Goal: Communication & Community: Answer question/provide support

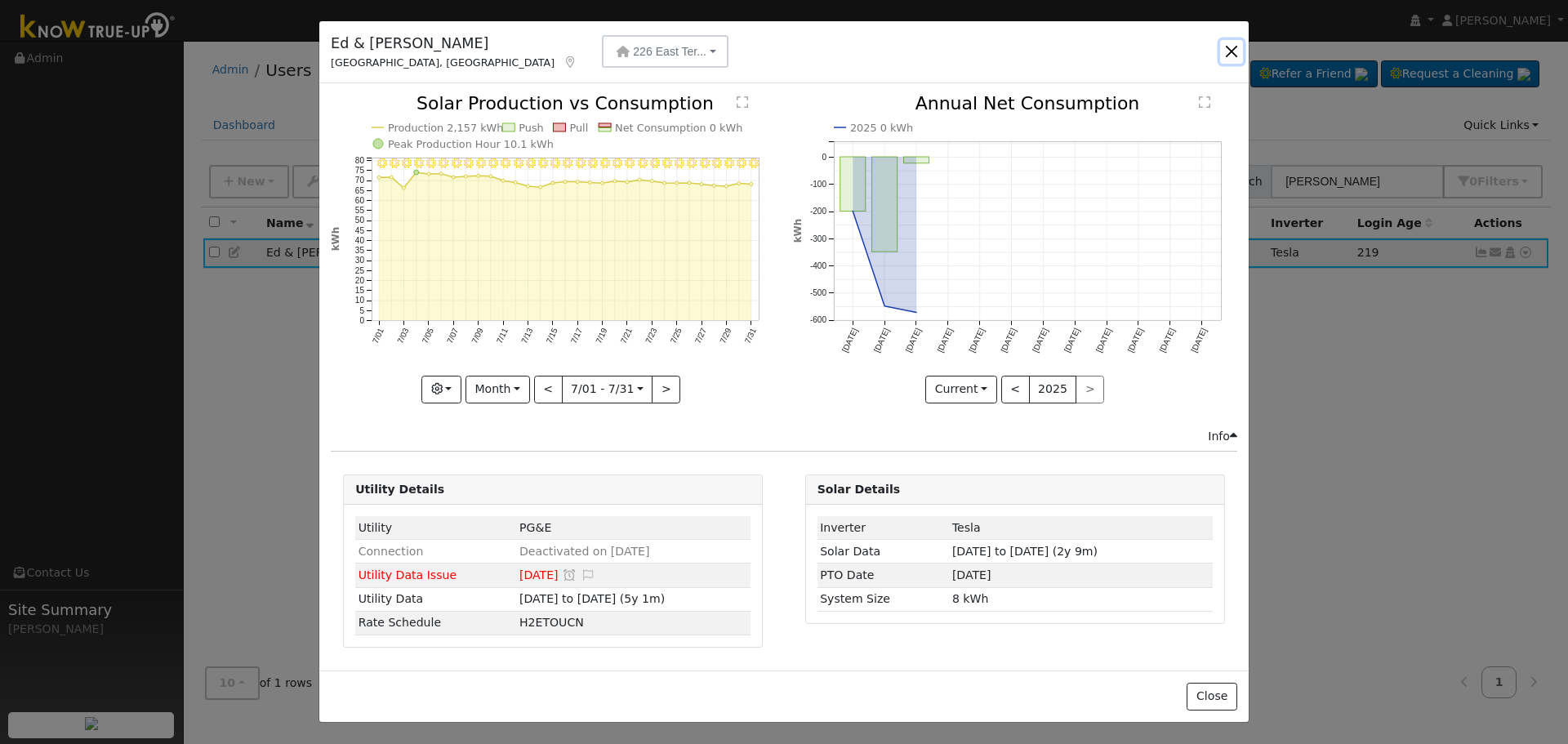
click at [1231, 43] on button "button" at bounding box center [1231, 51] width 23 height 23
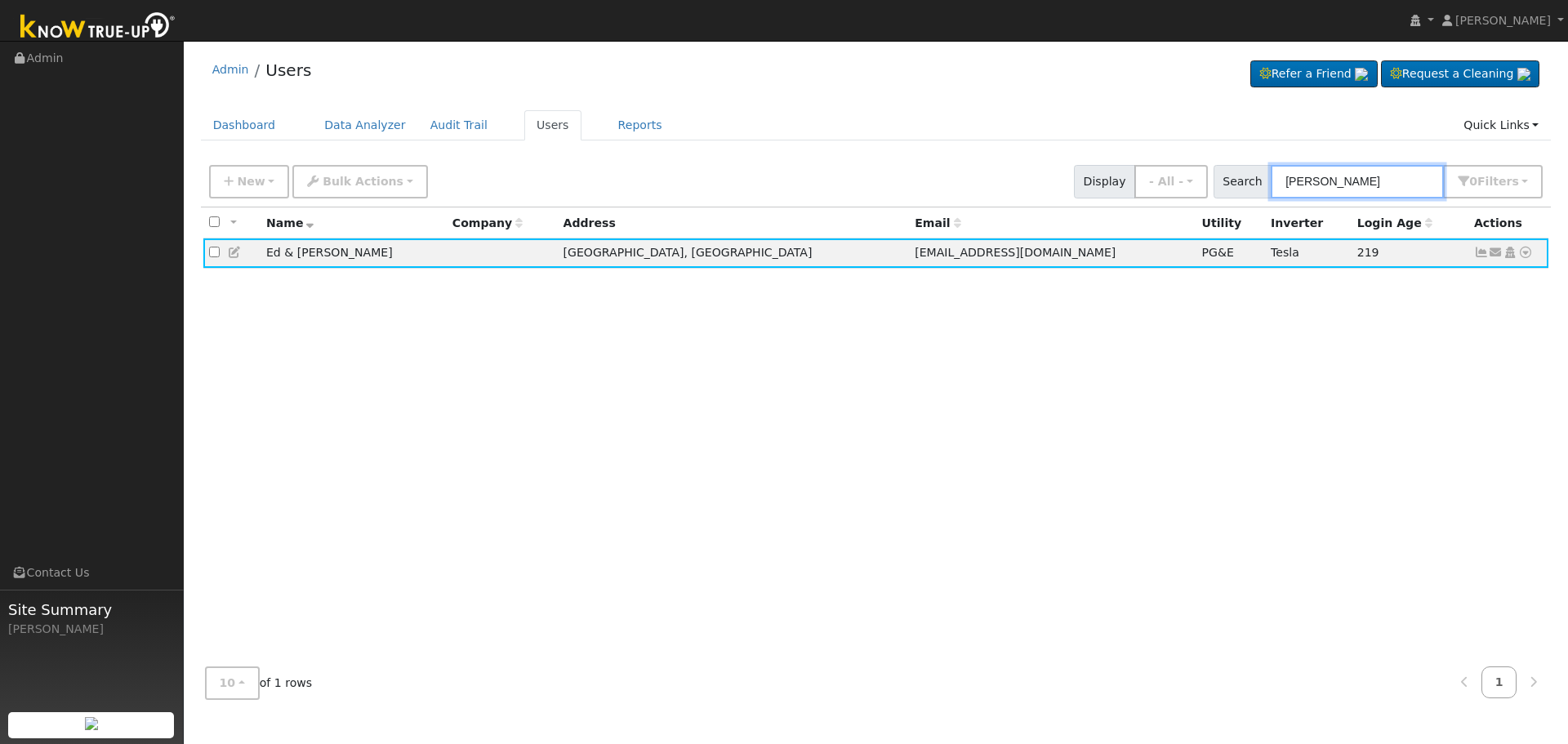
drag, startPoint x: 1384, startPoint y: 176, endPoint x: 1053, endPoint y: 174, distance: 331.0
click at [1062, 174] on div "New Add User Quick Add Quick Connect Quick Convert Lead Bulk Actions Send Email…" at bounding box center [875, 179] width 1340 height 40
paste input "[PERSON_NAME]"
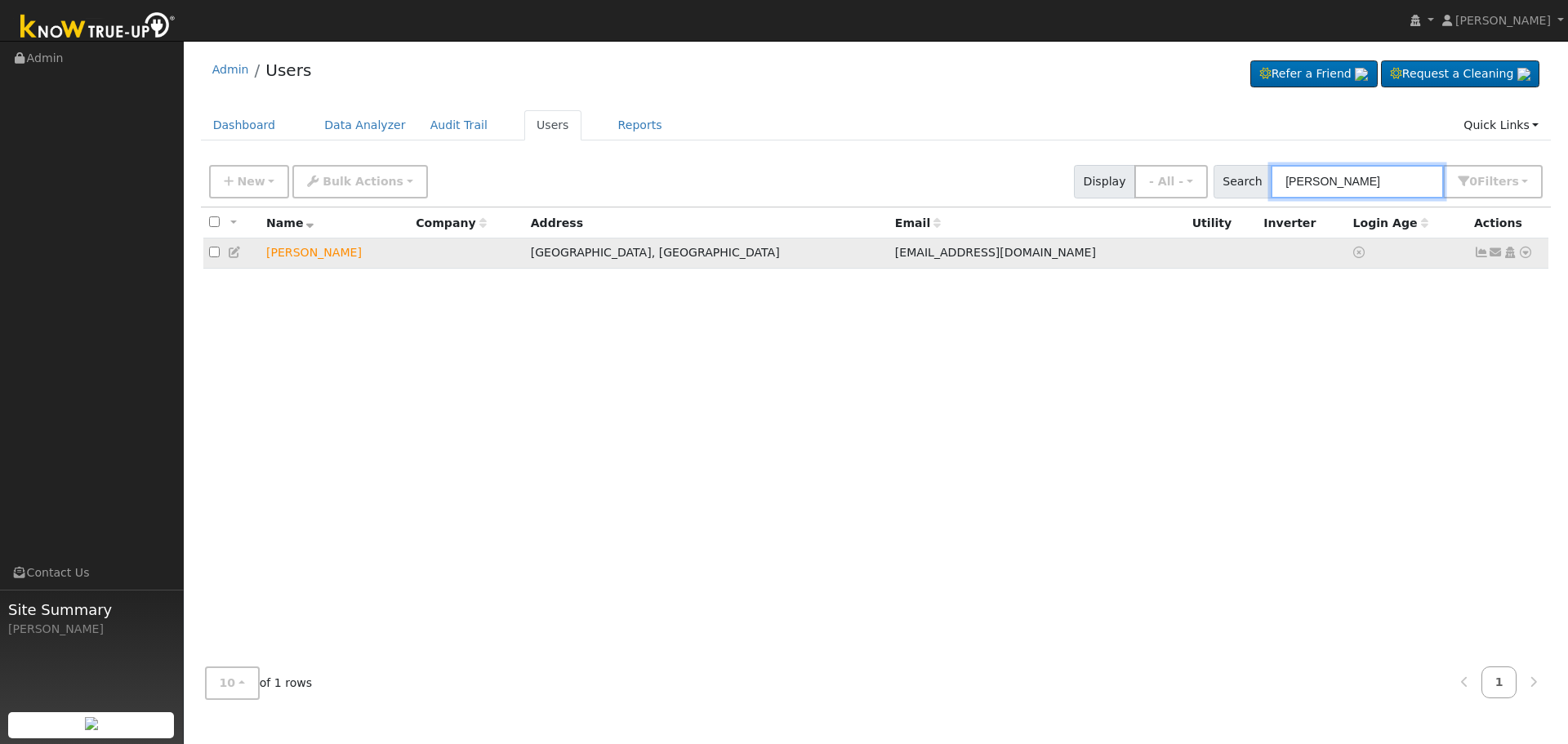
type input "[PERSON_NAME]"
click at [1491, 255] on icon at bounding box center [1496, 253] width 14 height 12
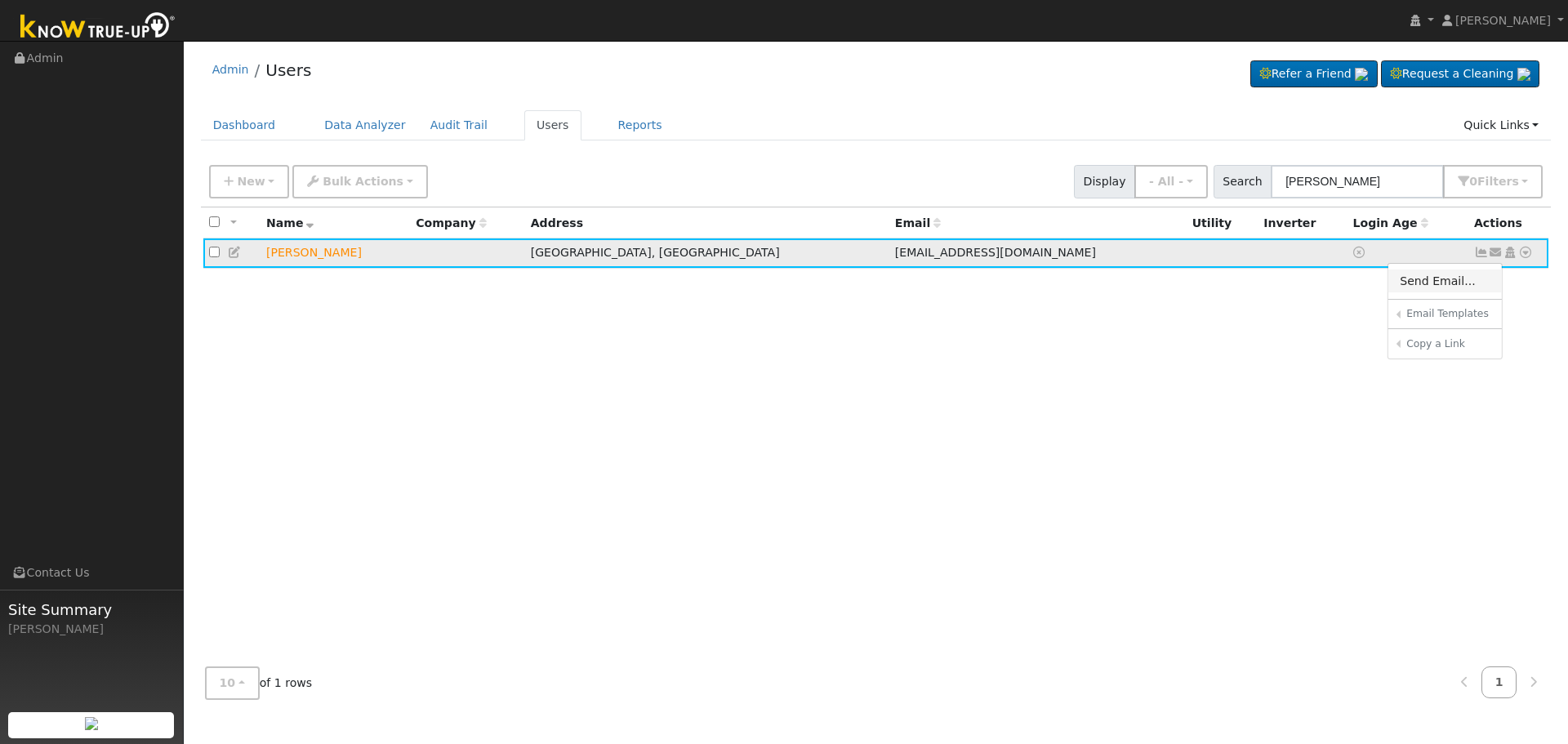
click at [1425, 282] on link "Send Email..." at bounding box center [1444, 281] width 114 height 23
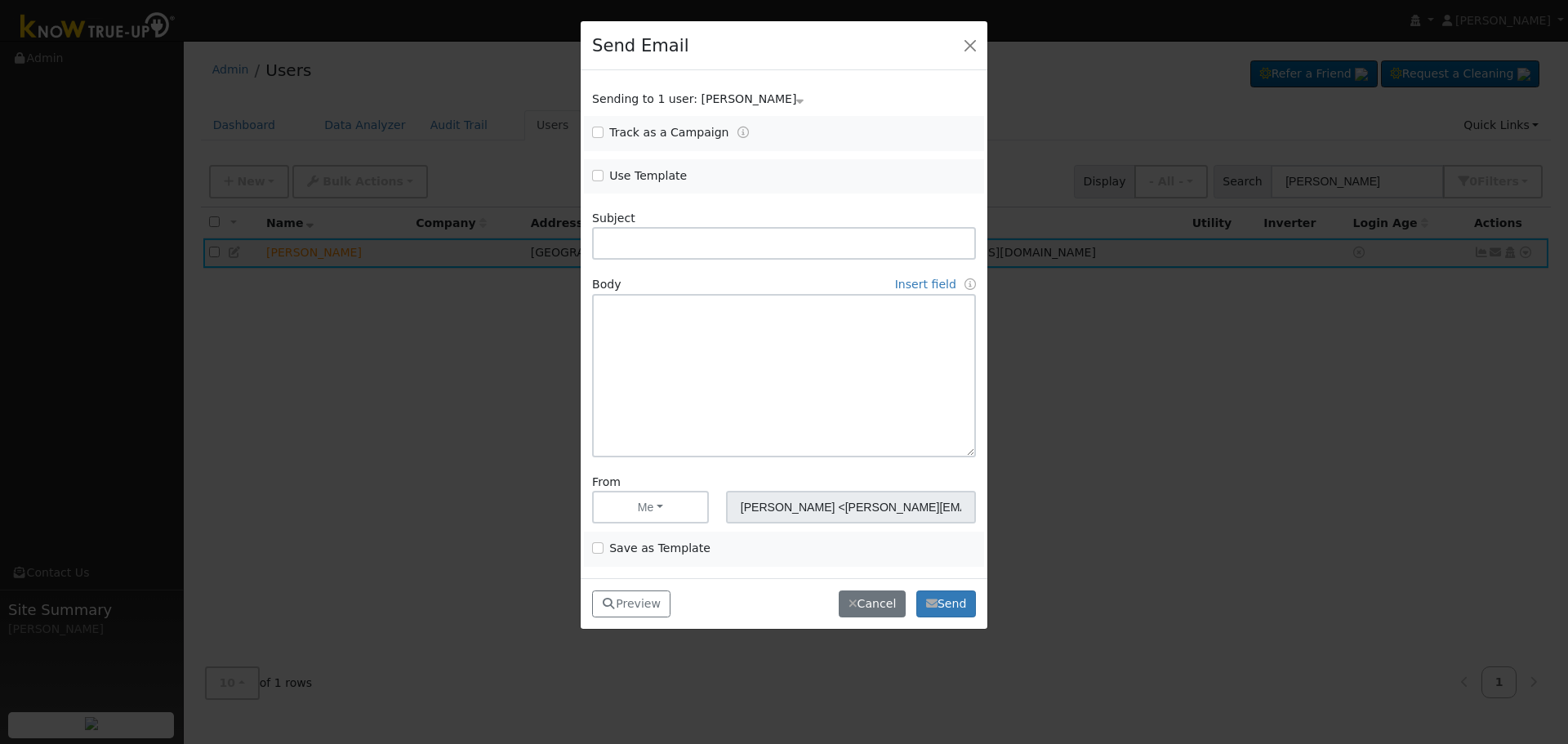
click at [590, 174] on div "Use Template" at bounding box center [684, 177] width 200 height 19
click at [595, 174] on input "Use Template" at bounding box center [598, 176] width 12 height 12
checkbox input "true"
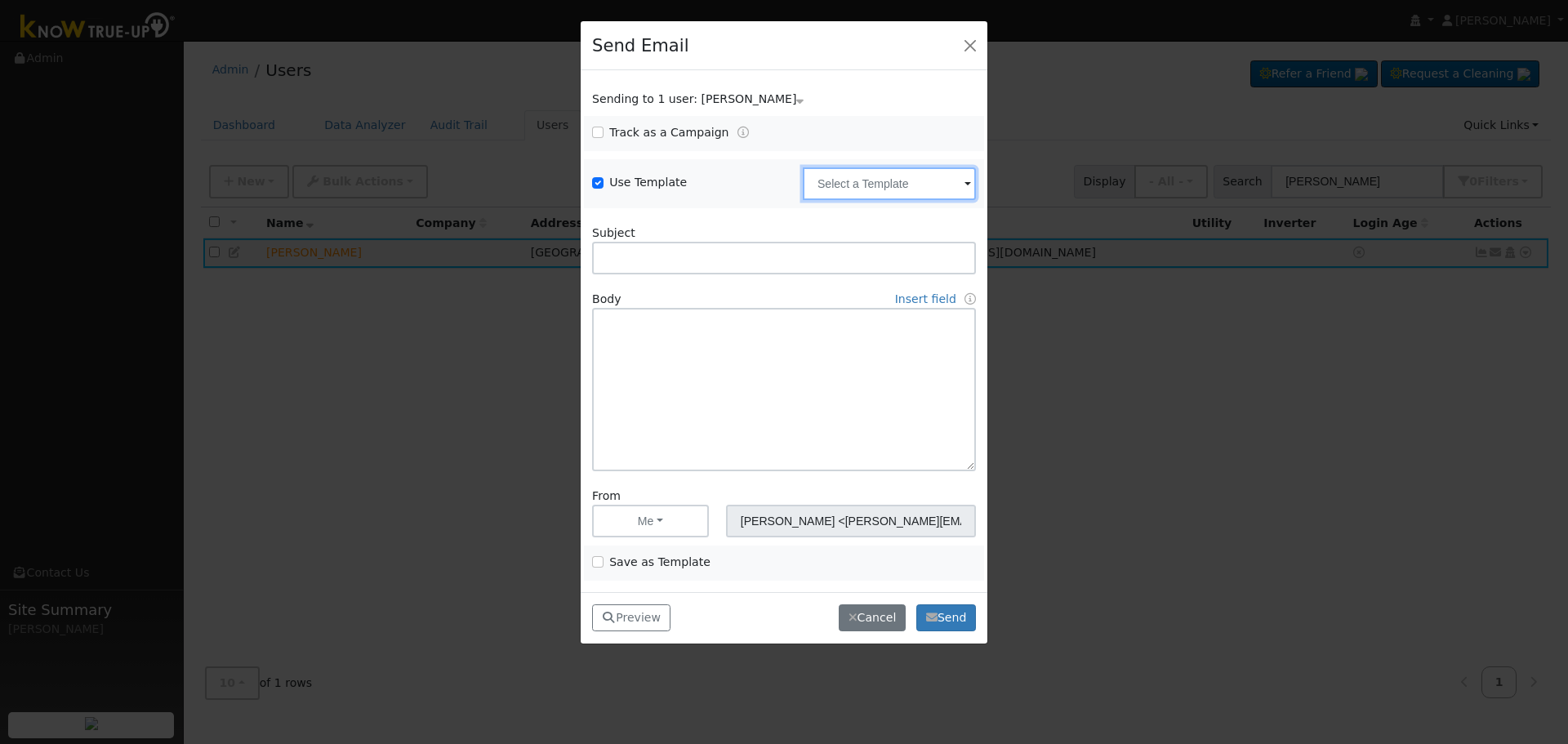
click at [869, 192] on input "text" at bounding box center [889, 184] width 173 height 33
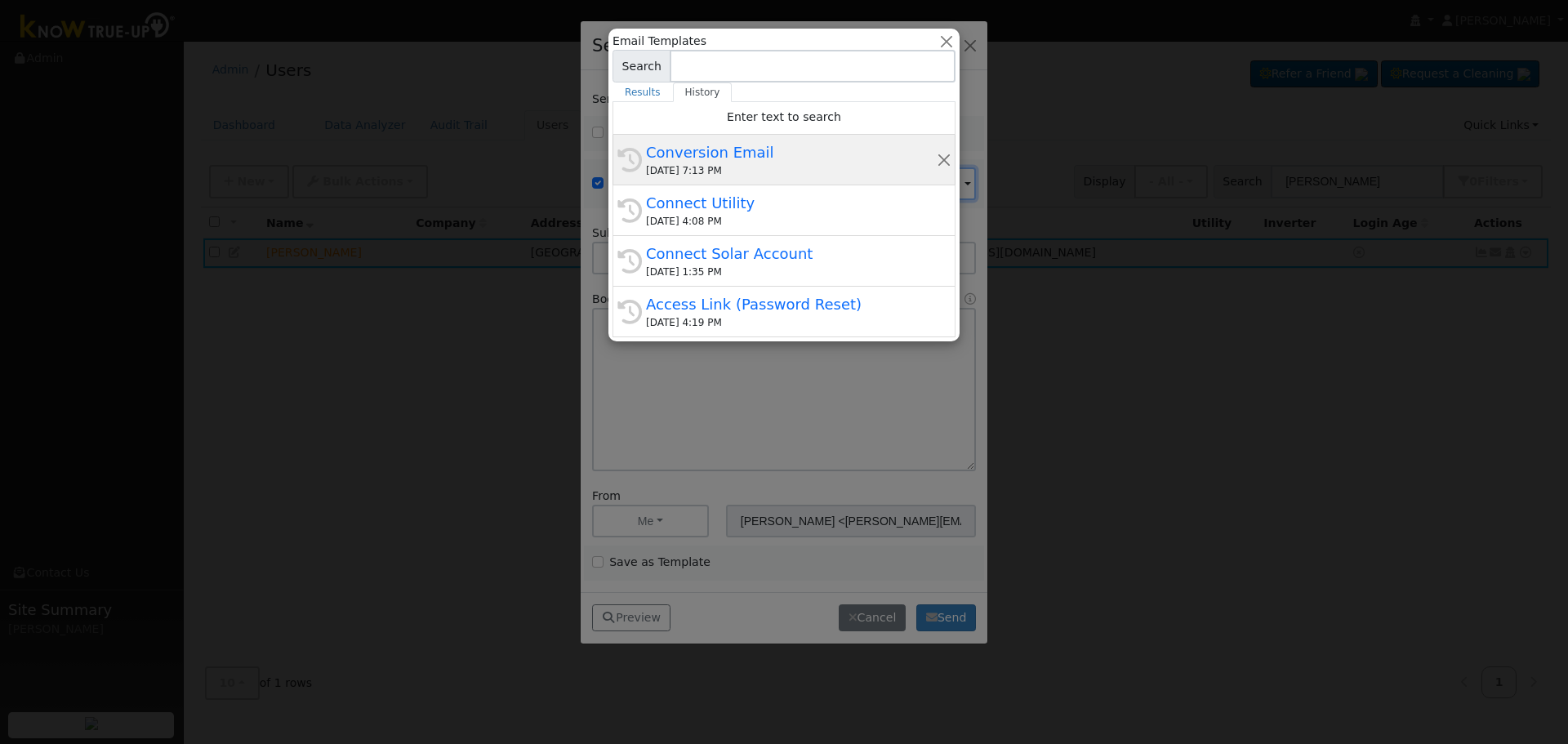
click at [687, 153] on div "Conversion Email" at bounding box center [791, 153] width 291 height 22
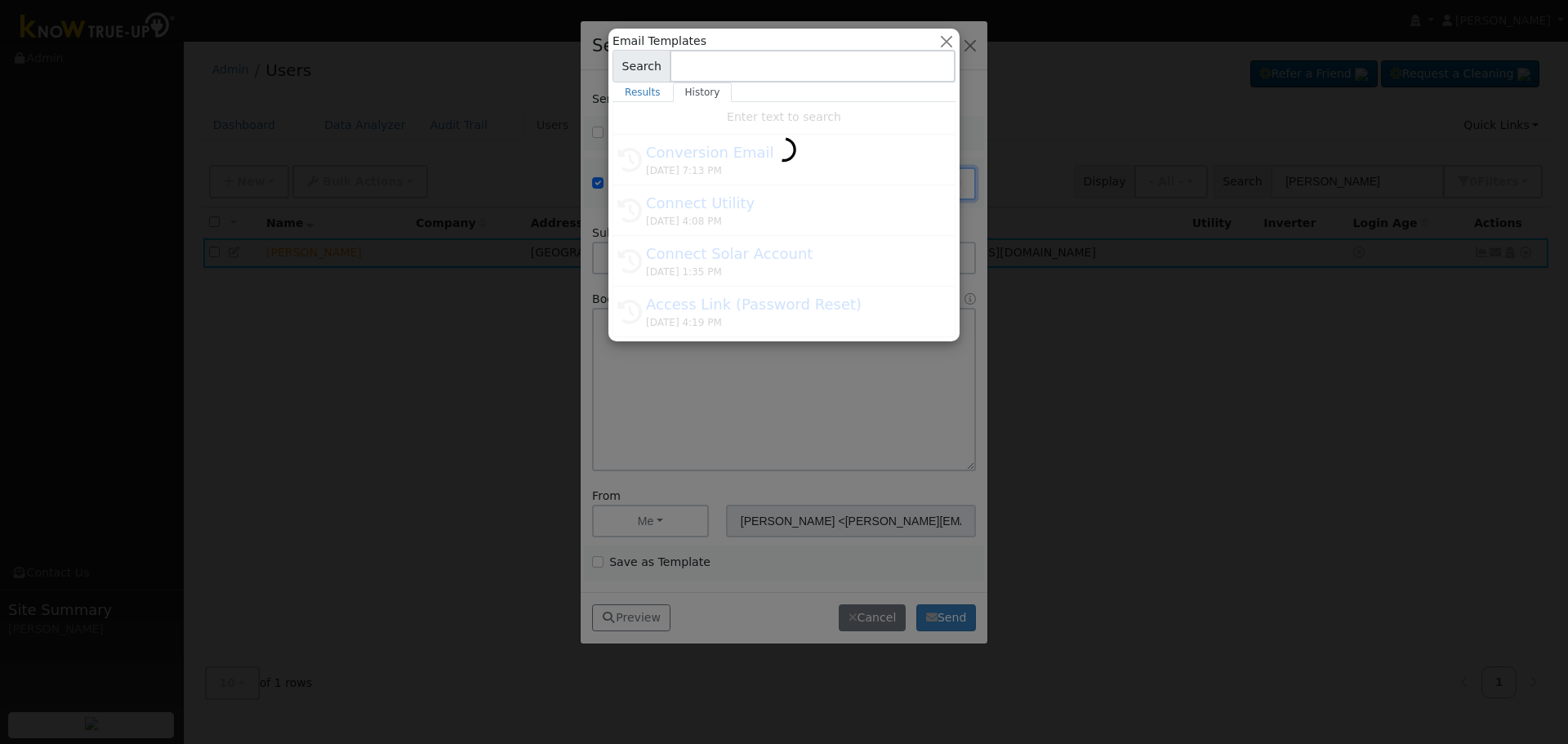
type input "Conversion Email"
type input "Connect Your Utility Account"
type textarea "Dear {user_fname}, The first step is to connect your electric utility account. …"
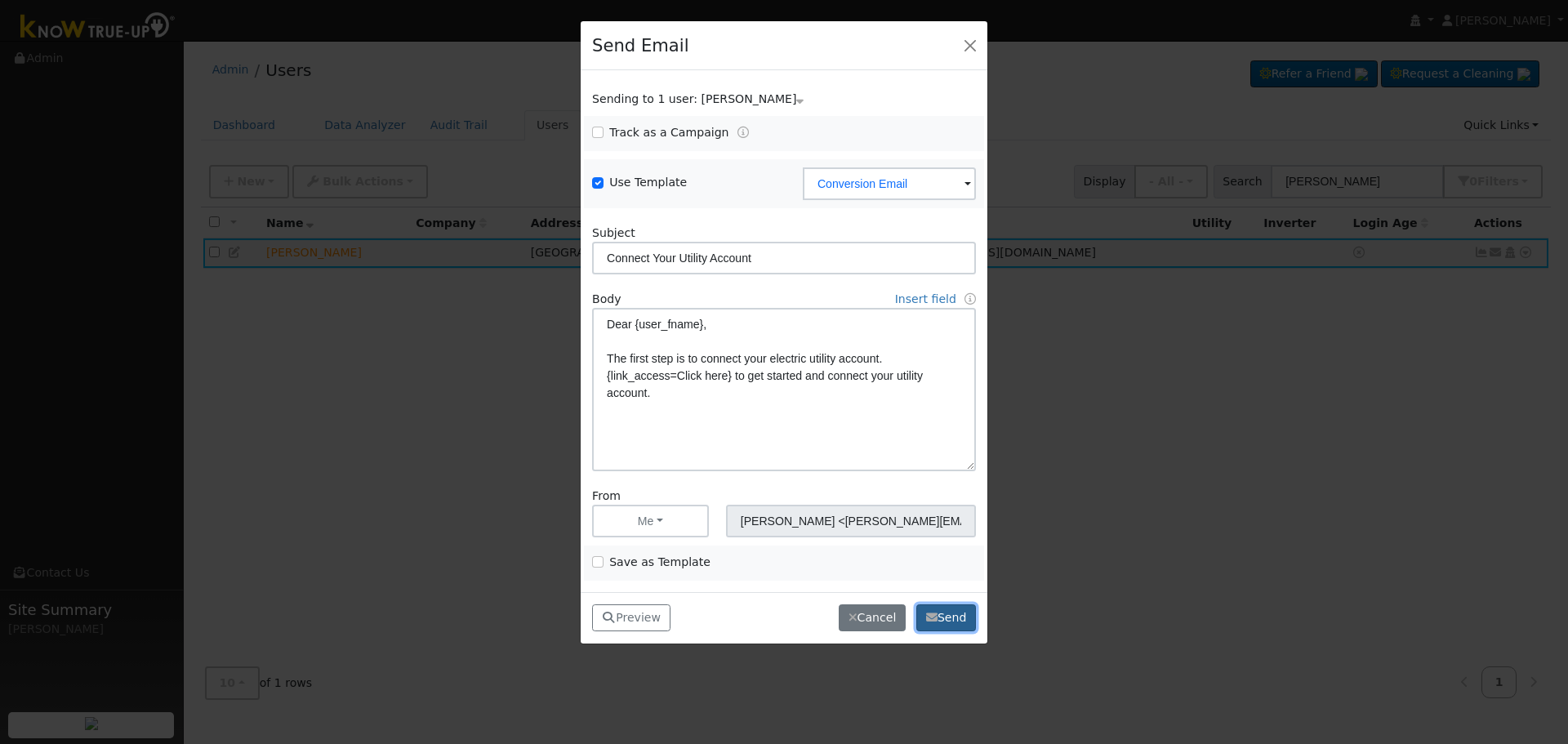
click at [967, 620] on button "Send" at bounding box center [946, 618] width 60 height 28
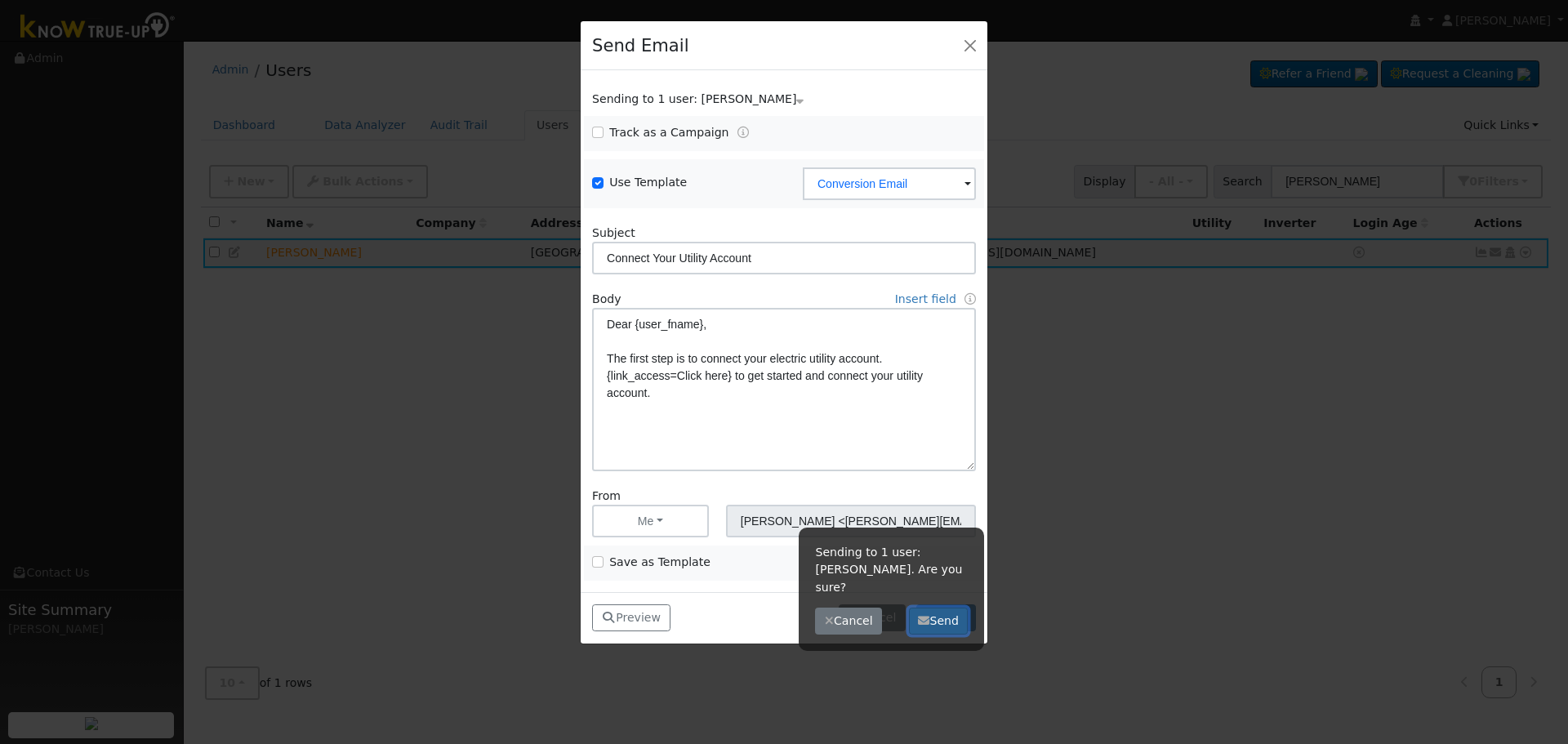
click at [940, 608] on button "Send" at bounding box center [938, 621] width 60 height 28
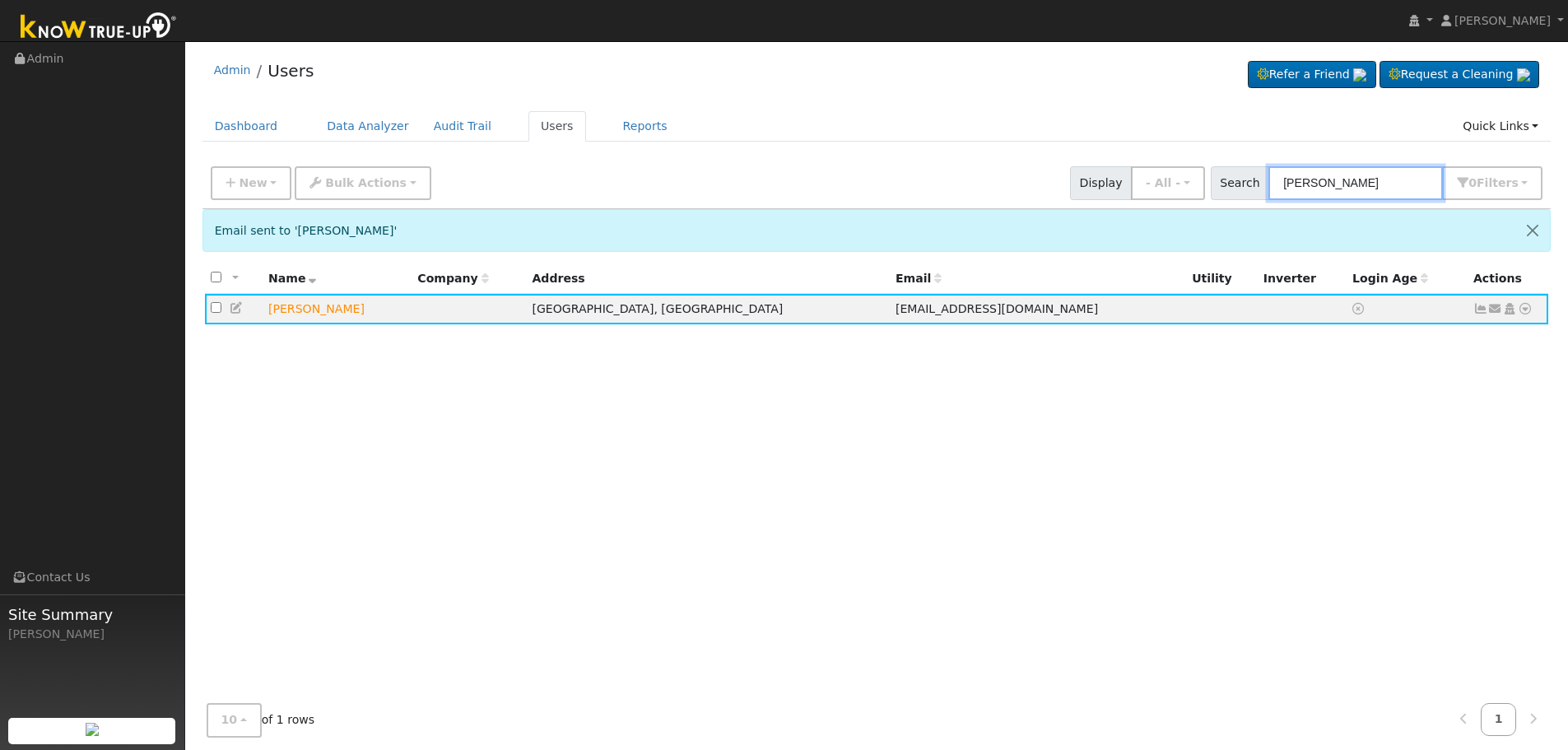
drag, startPoint x: 1396, startPoint y: 183, endPoint x: 940, endPoint y: 193, distance: 456.1
click at [978, 187] on div "New Add User Quick Add Quick Connect Quick Convert Lead Bulk Actions Send Email…" at bounding box center [876, 180] width 1339 height 40
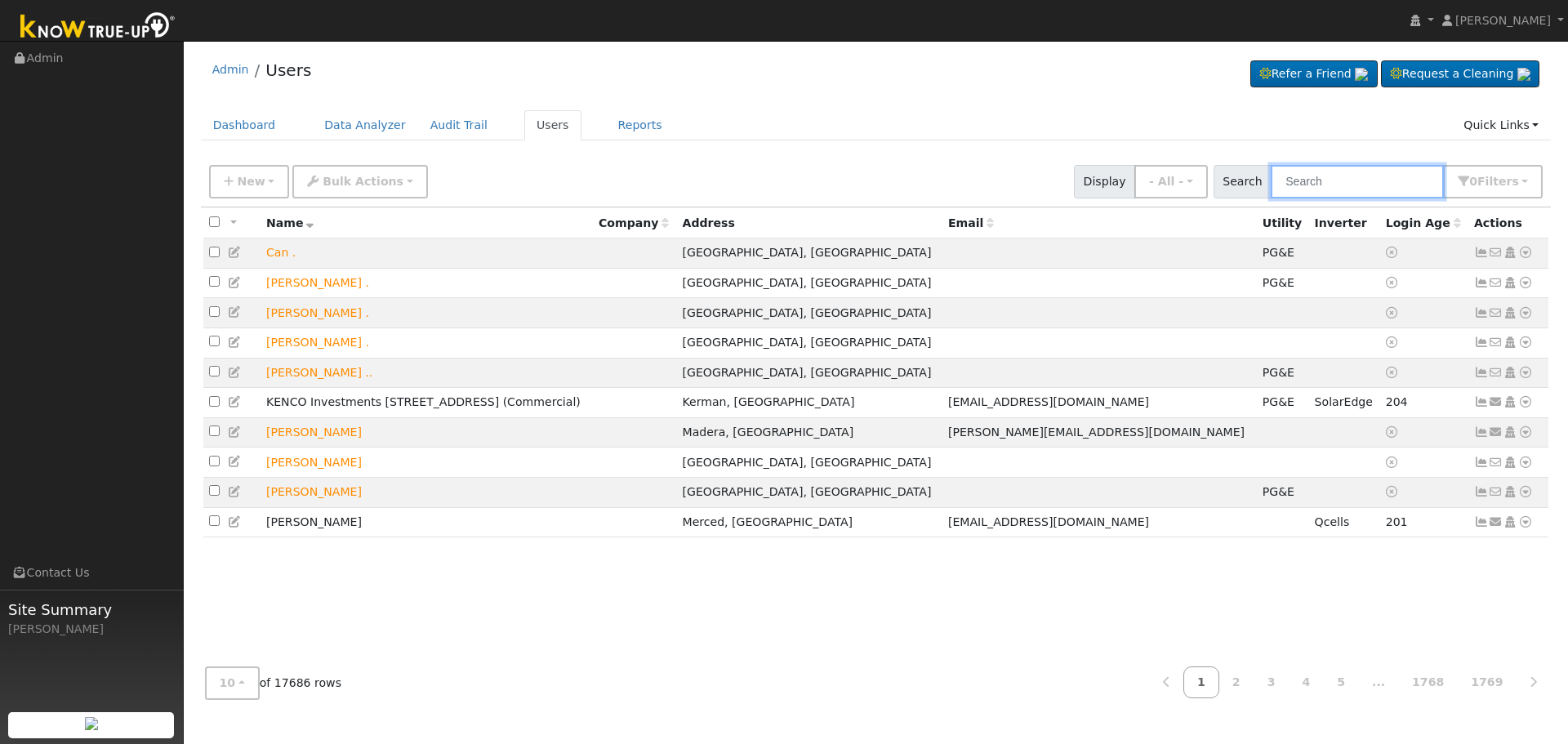
paste input "[PERSON_NAME]"
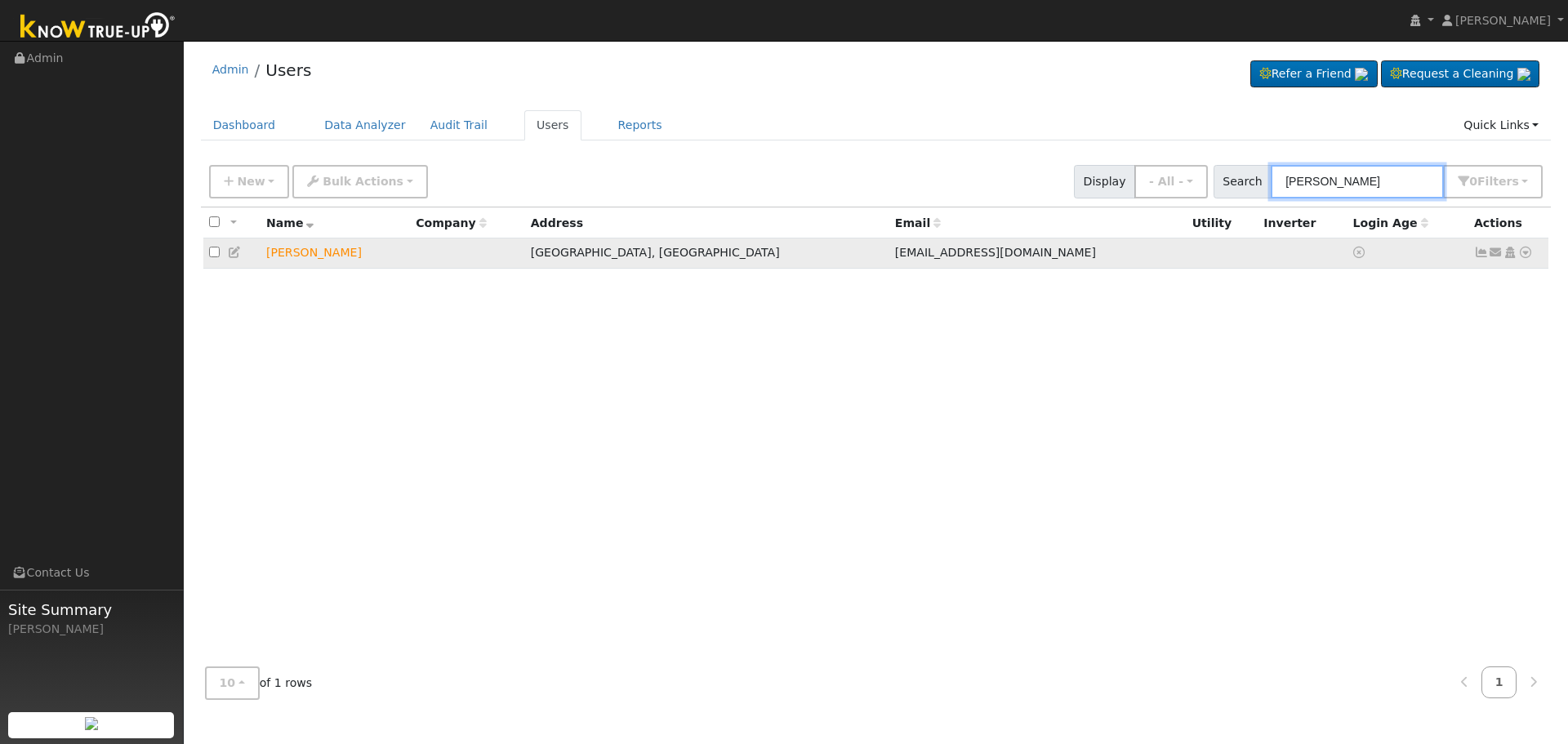
type input "[PERSON_NAME]"
click at [1482, 255] on icon at bounding box center [1480, 253] width 14 height 12
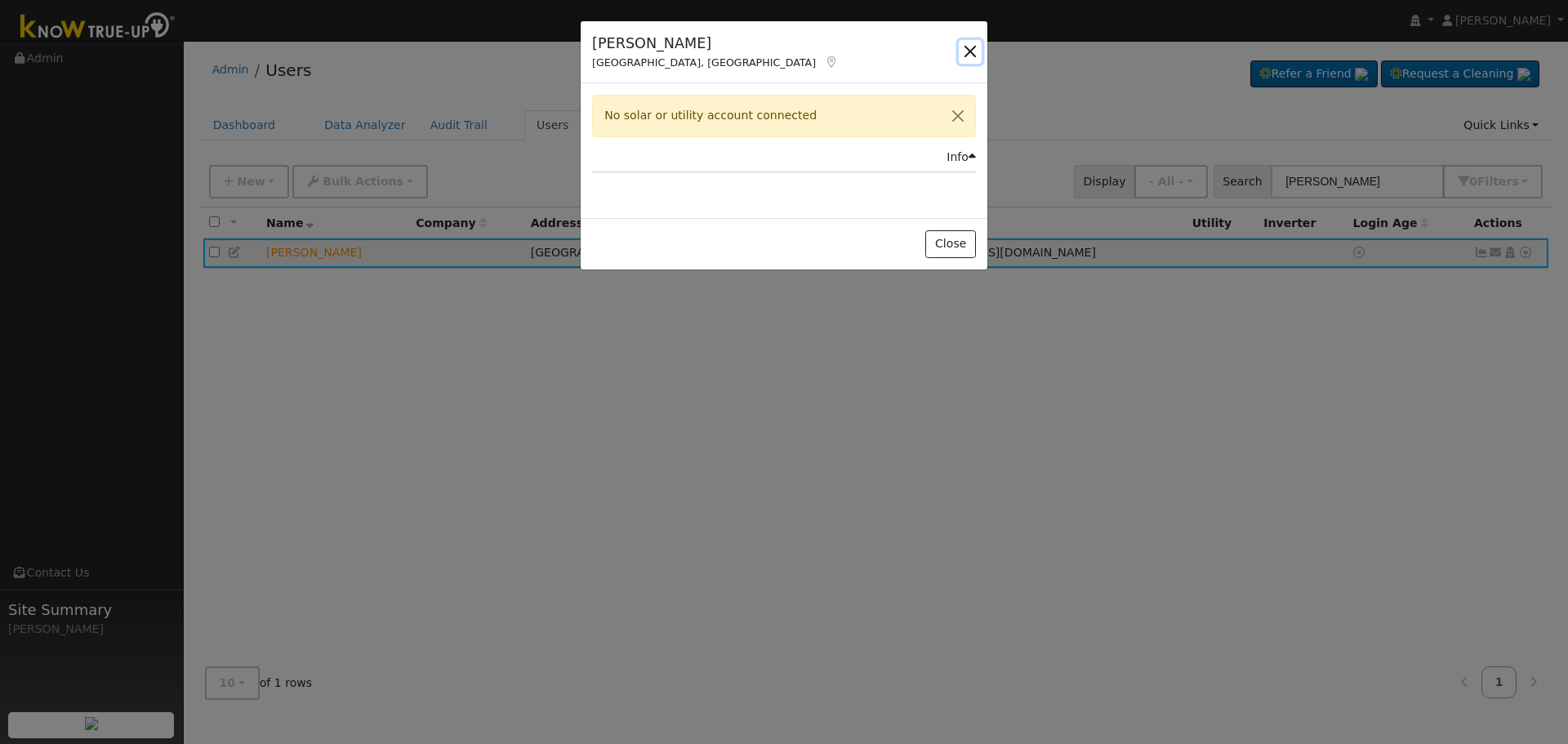
click at [963, 45] on button "button" at bounding box center [969, 51] width 23 height 23
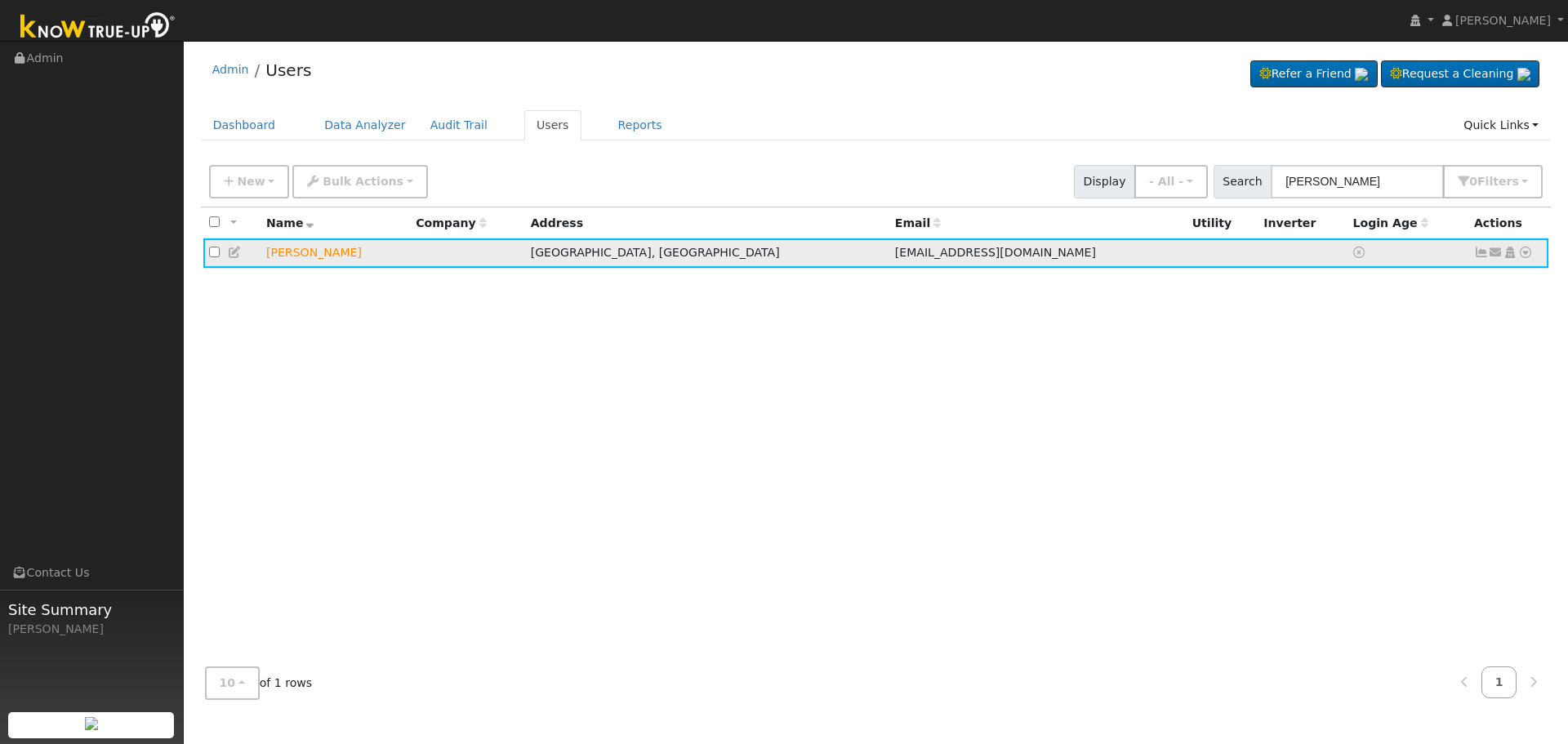
click at [1499, 256] on icon at bounding box center [1496, 253] width 14 height 12
click at [1456, 281] on link "Send Email..." at bounding box center [1444, 281] width 114 height 23
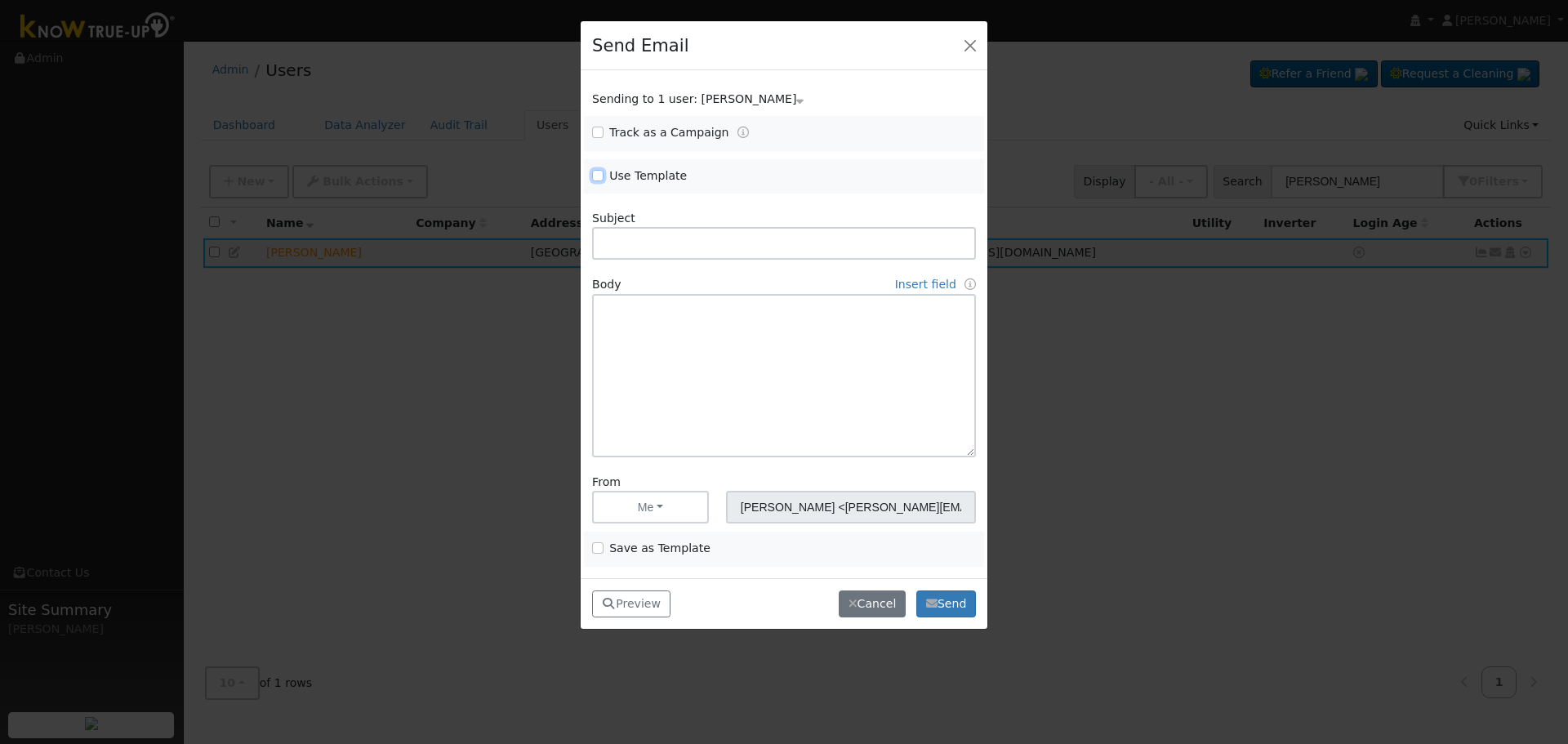
click at [602, 179] on input "Use Template" at bounding box center [598, 176] width 12 height 12
checkbox input "true"
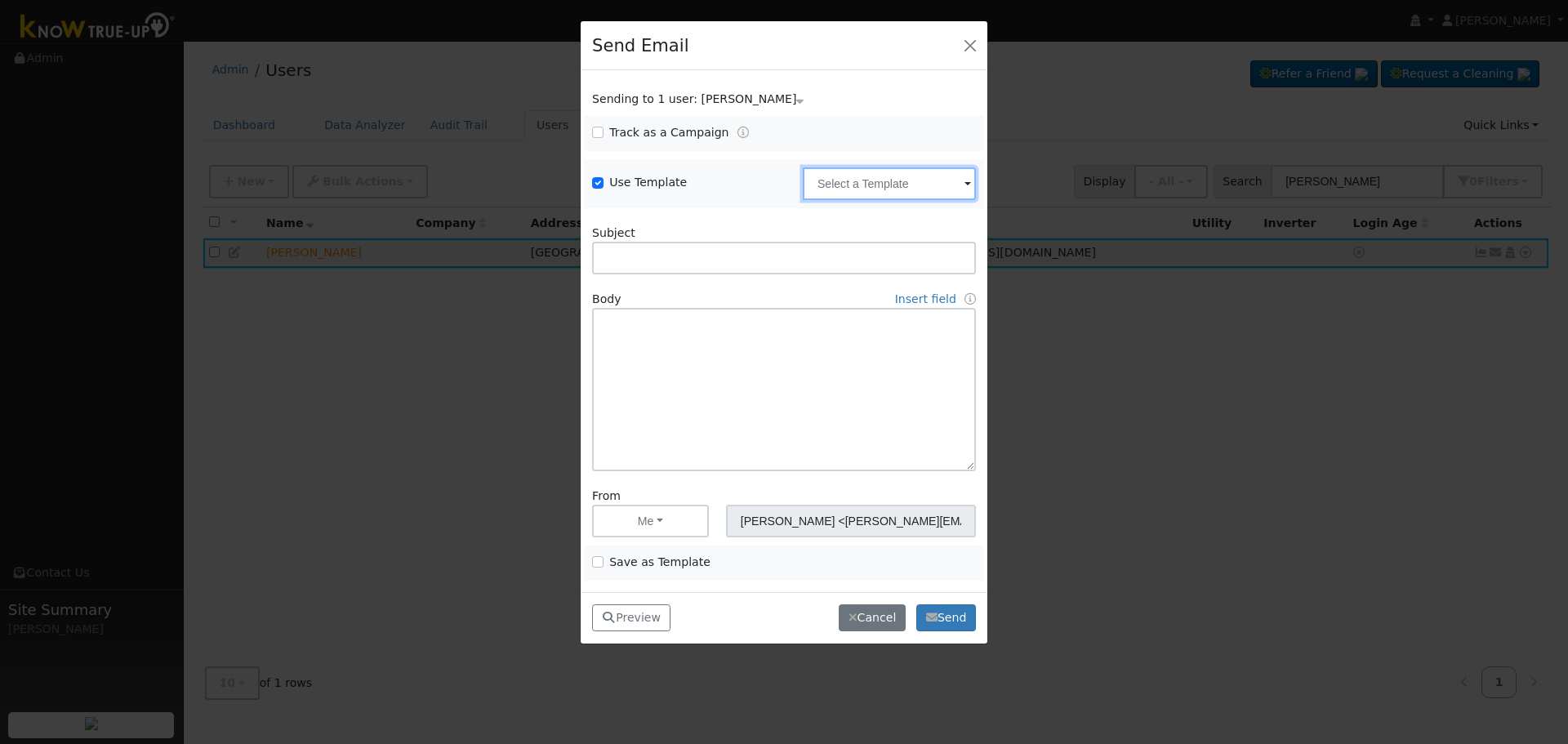
click at [888, 172] on input "text" at bounding box center [889, 184] width 173 height 33
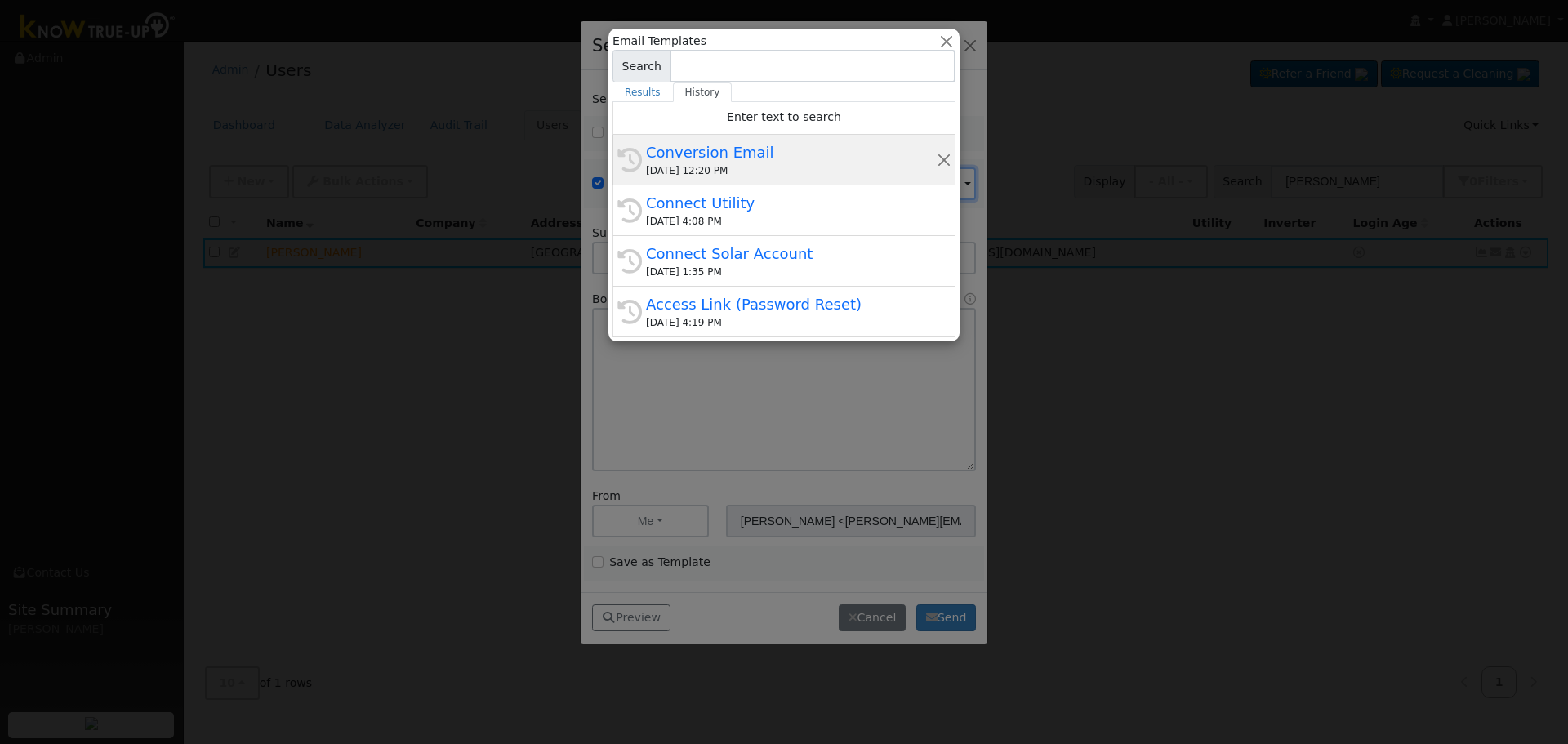
click at [786, 148] on div "Conversion Email" at bounding box center [791, 153] width 291 height 22
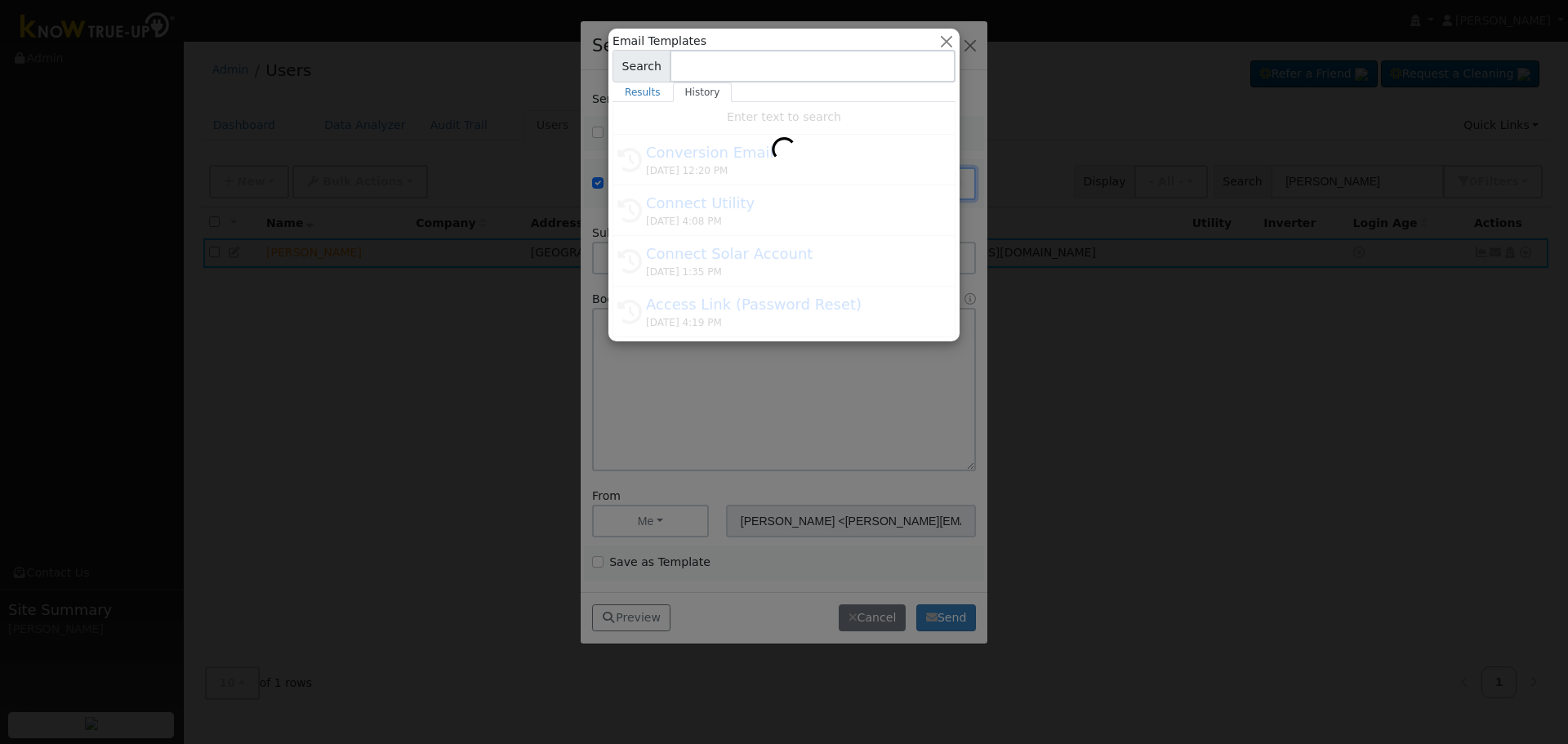
type input "Conversion Email"
type input "Connect Your Utility Account"
type textarea "Dear {user_fname}, The first step is to connect your electric utility account. …"
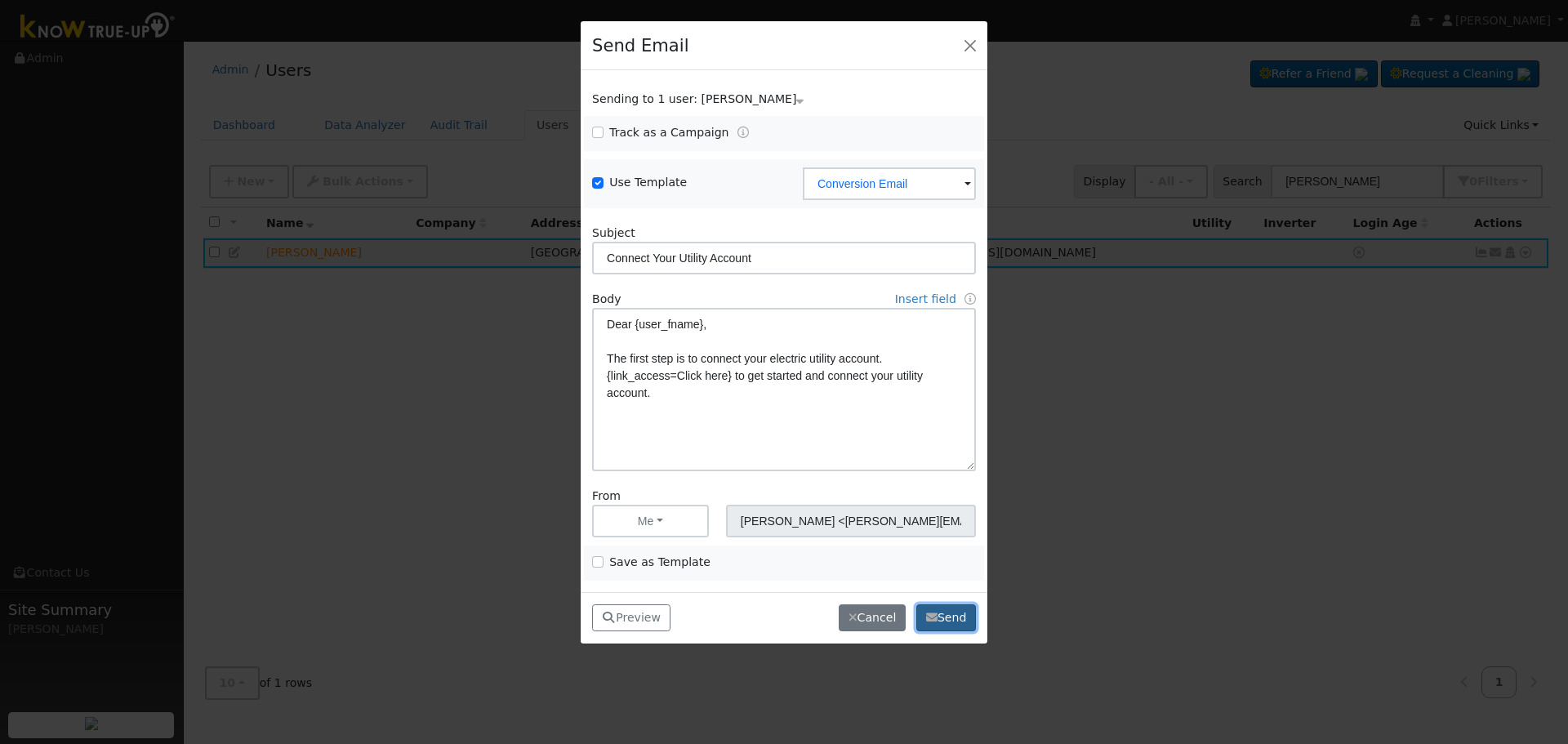
click at [952, 619] on button "Send" at bounding box center [946, 618] width 60 height 28
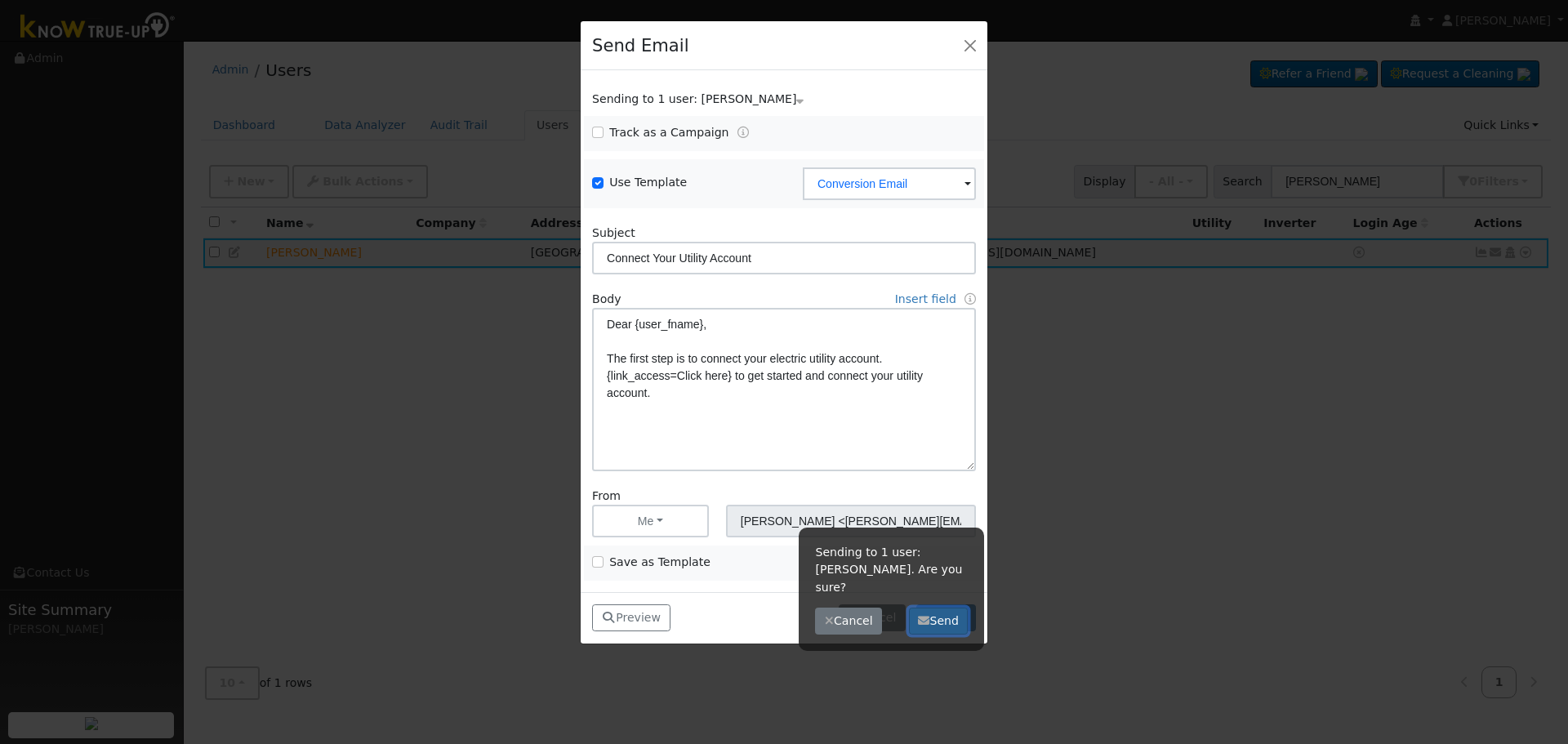
click at [949, 608] on button "Send" at bounding box center [938, 621] width 60 height 28
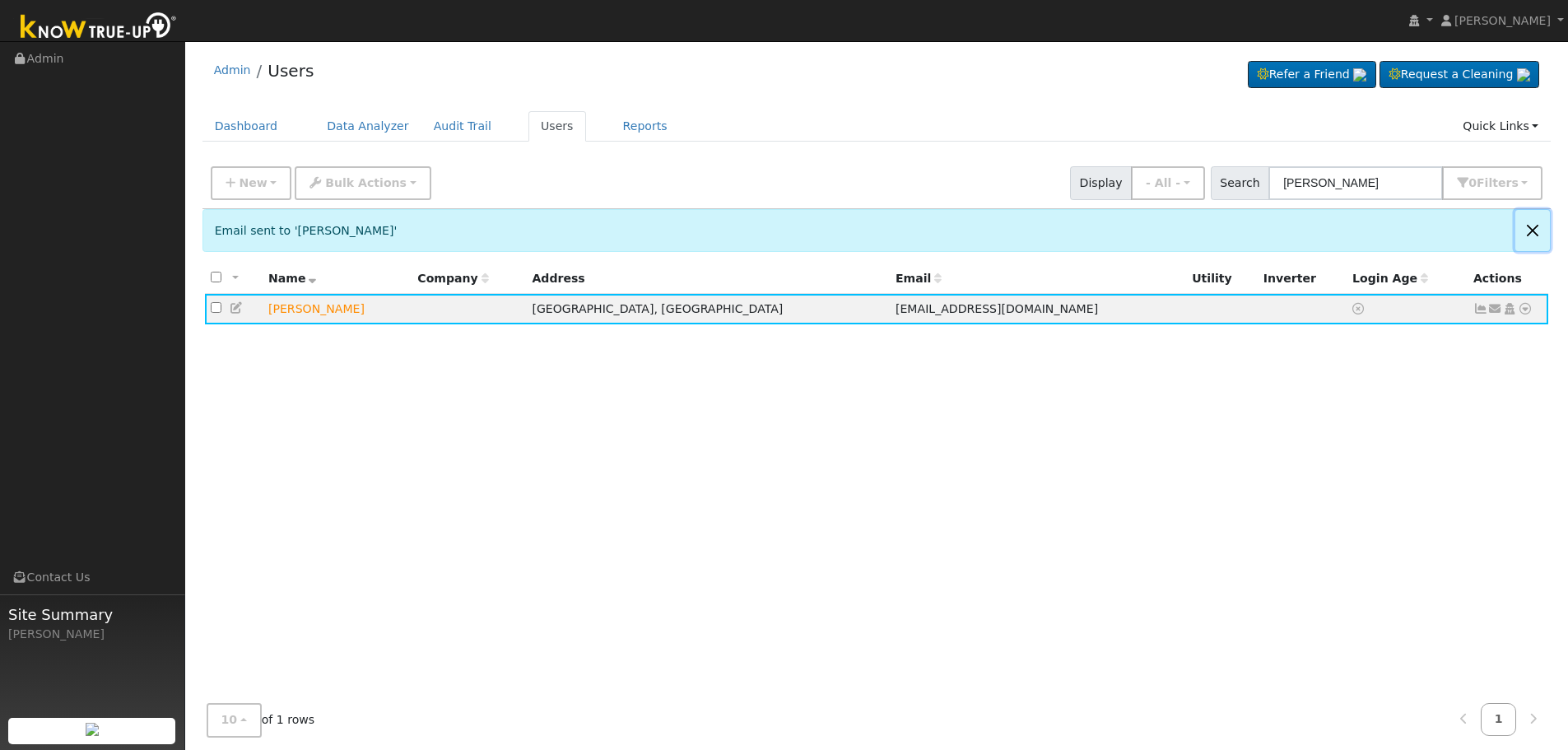
click at [1536, 228] on button "Close" at bounding box center [1532, 230] width 35 height 41
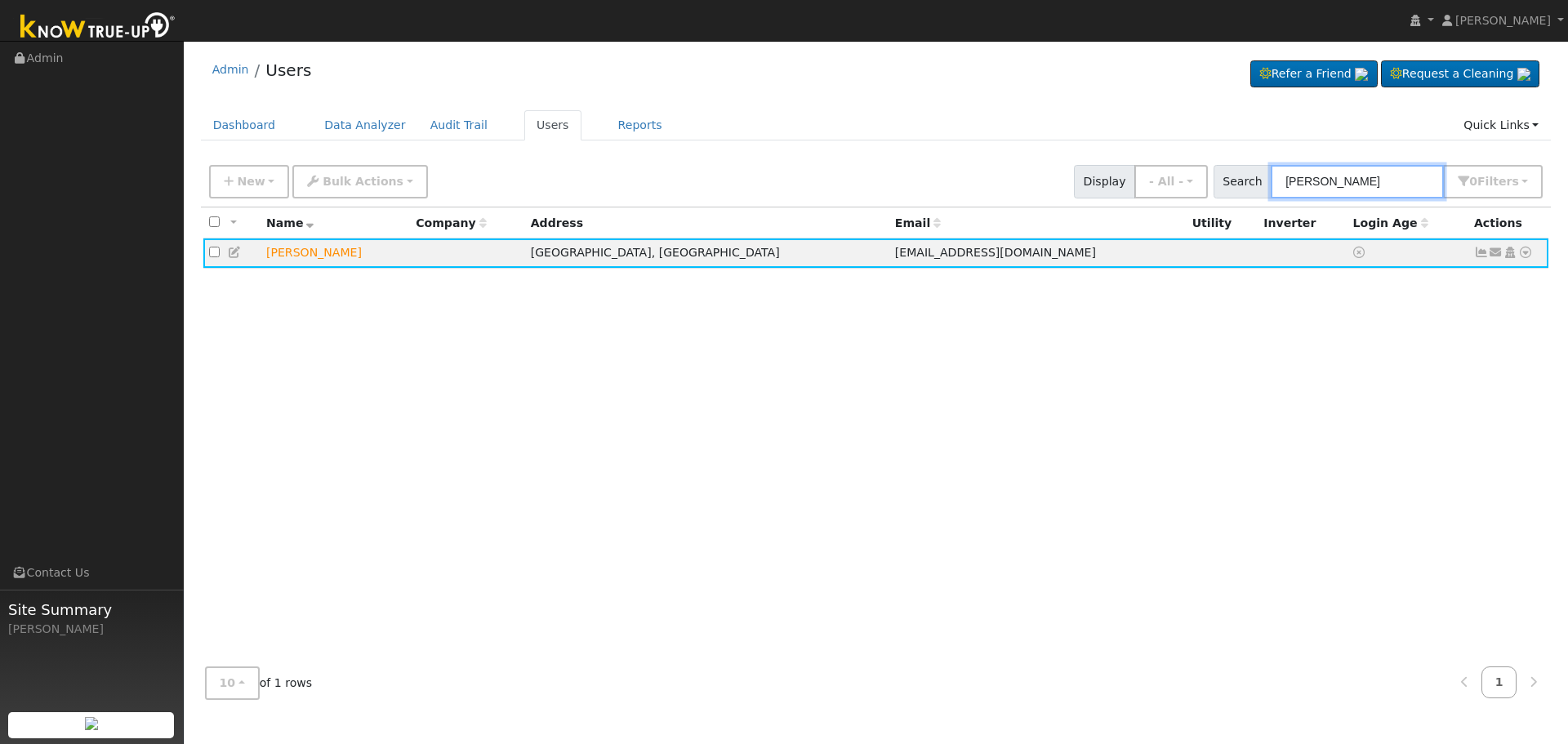
drag, startPoint x: 1391, startPoint y: 180, endPoint x: 824, endPoint y: 52, distance: 581.3
click at [824, 52] on div "Admin Users Refer a Friend Request a Cleaning" at bounding box center [876, 380] width 1368 height 663
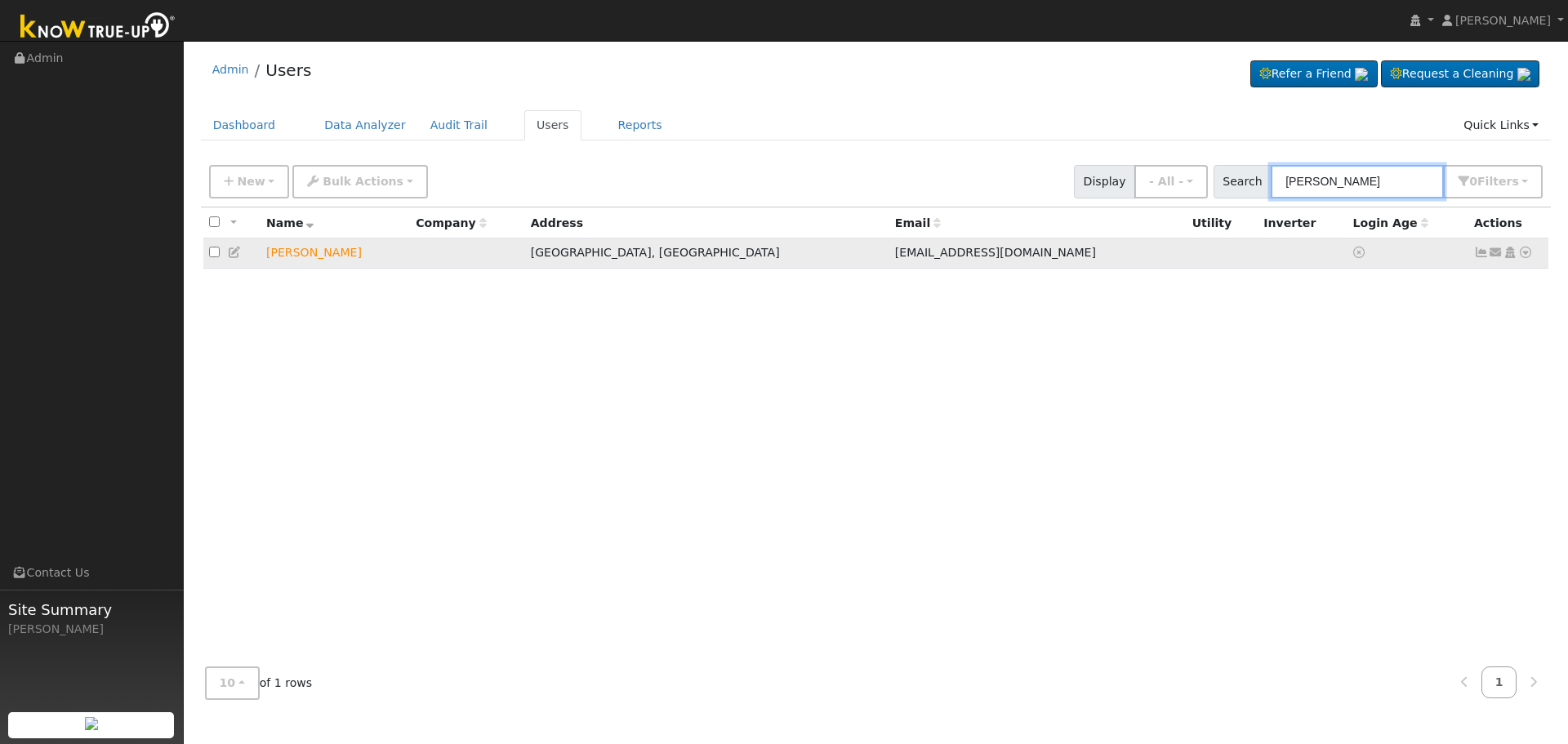
type input "[PERSON_NAME]"
click at [1496, 250] on icon at bounding box center [1496, 253] width 14 height 12
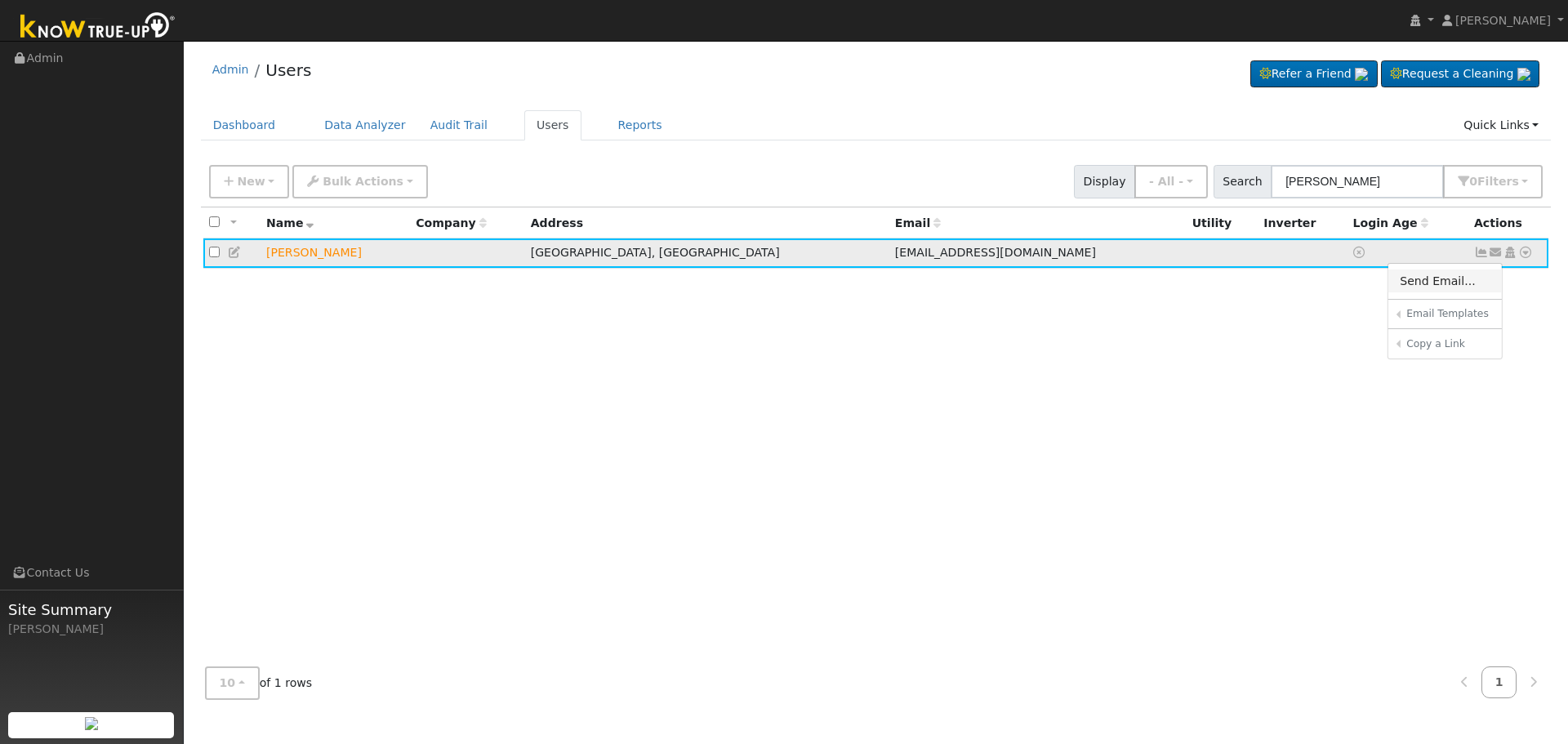
click at [1442, 281] on link "Send Email..." at bounding box center [1444, 281] width 114 height 23
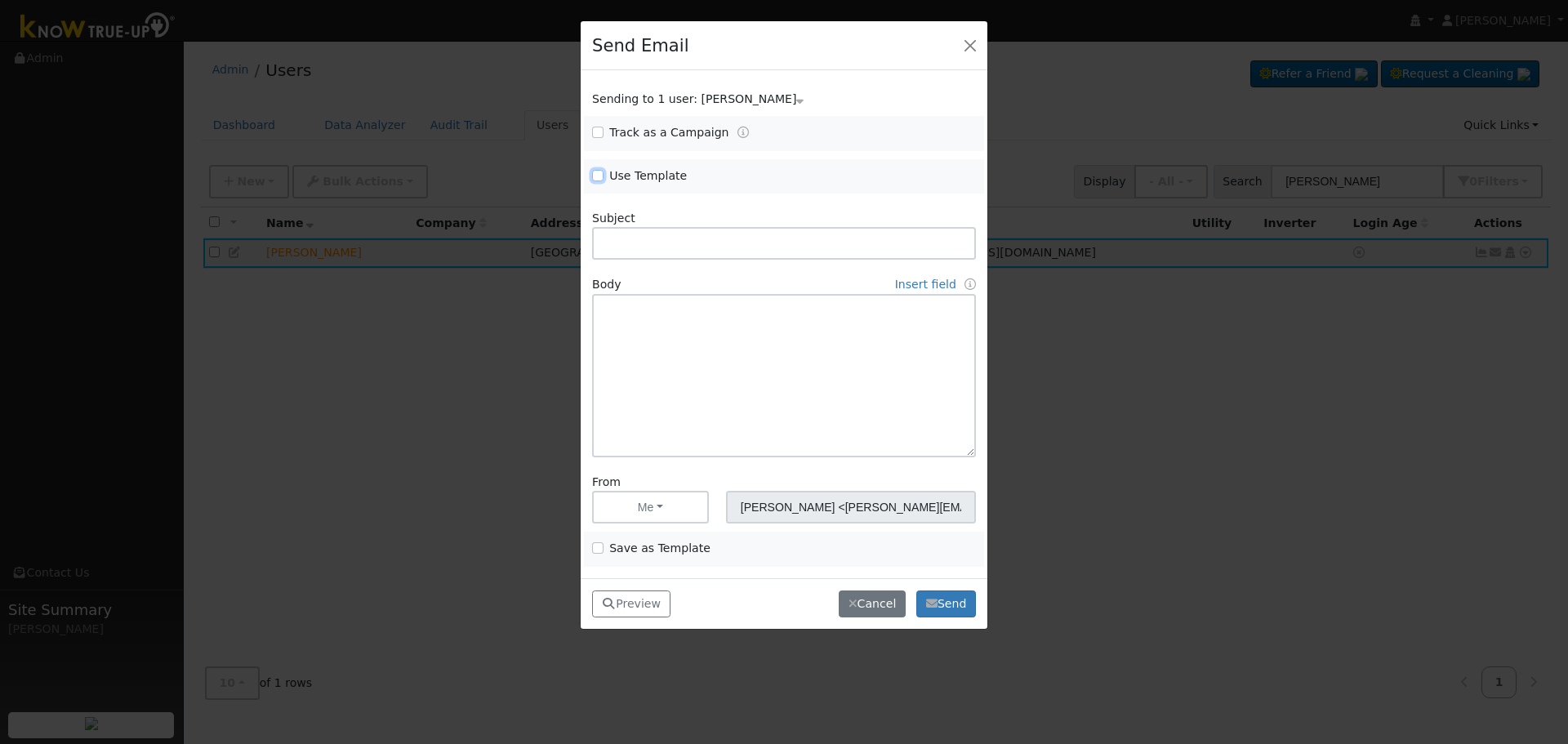
click at [601, 174] on input "Use Template" at bounding box center [598, 176] width 12 height 12
checkbox input "true"
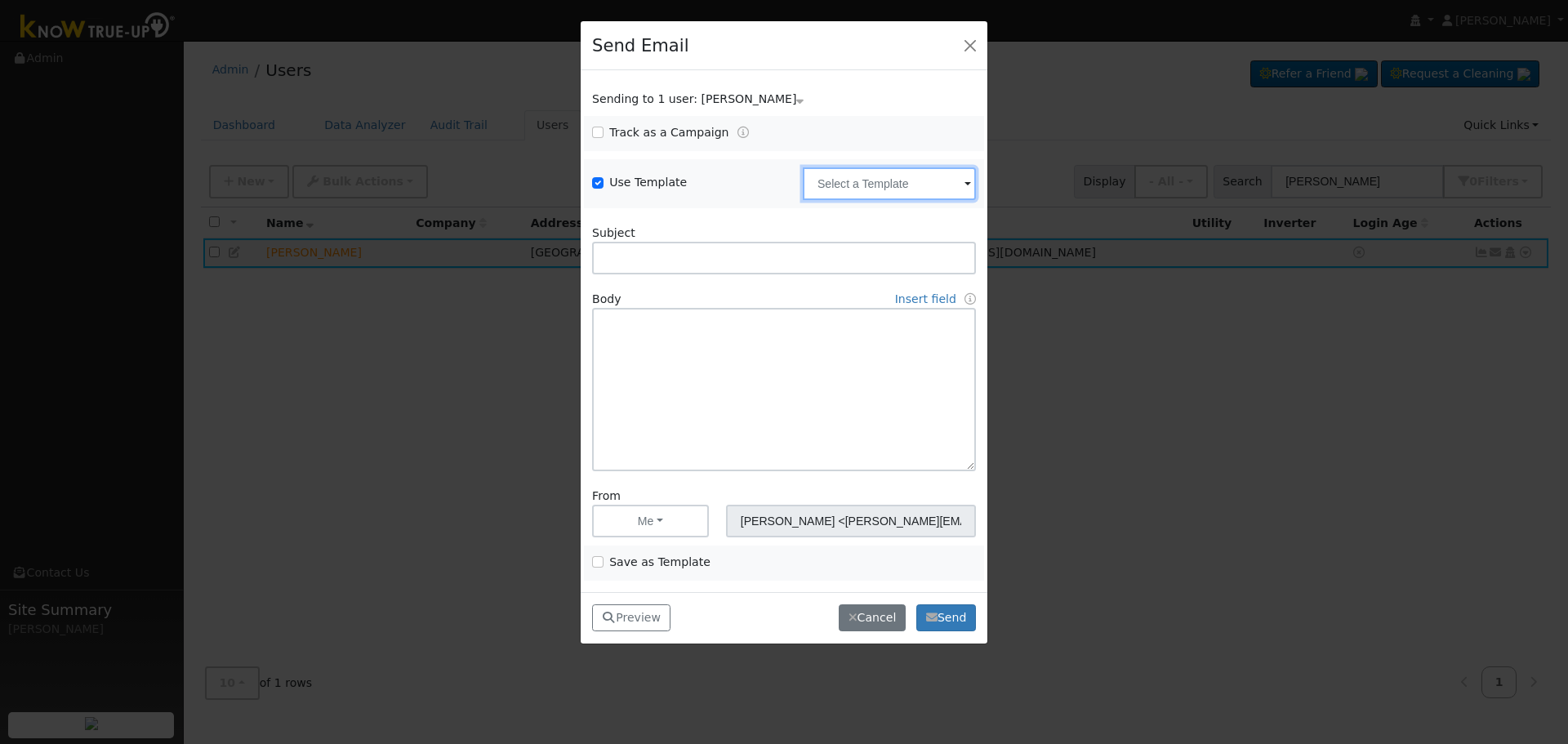
click at [833, 178] on input "text" at bounding box center [889, 184] width 173 height 33
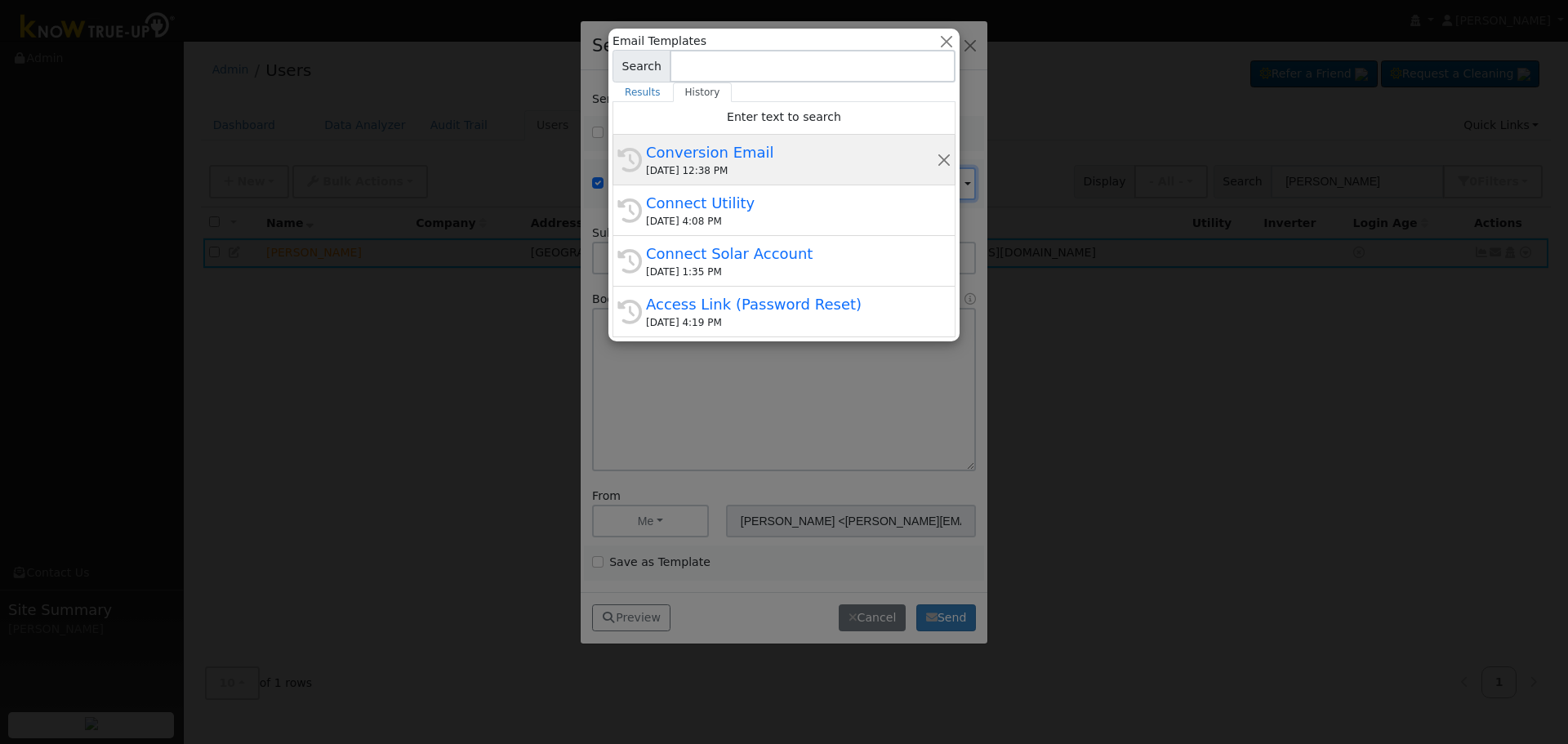
click at [742, 169] on div "[DATE] 12:38 PM" at bounding box center [791, 170] width 291 height 14
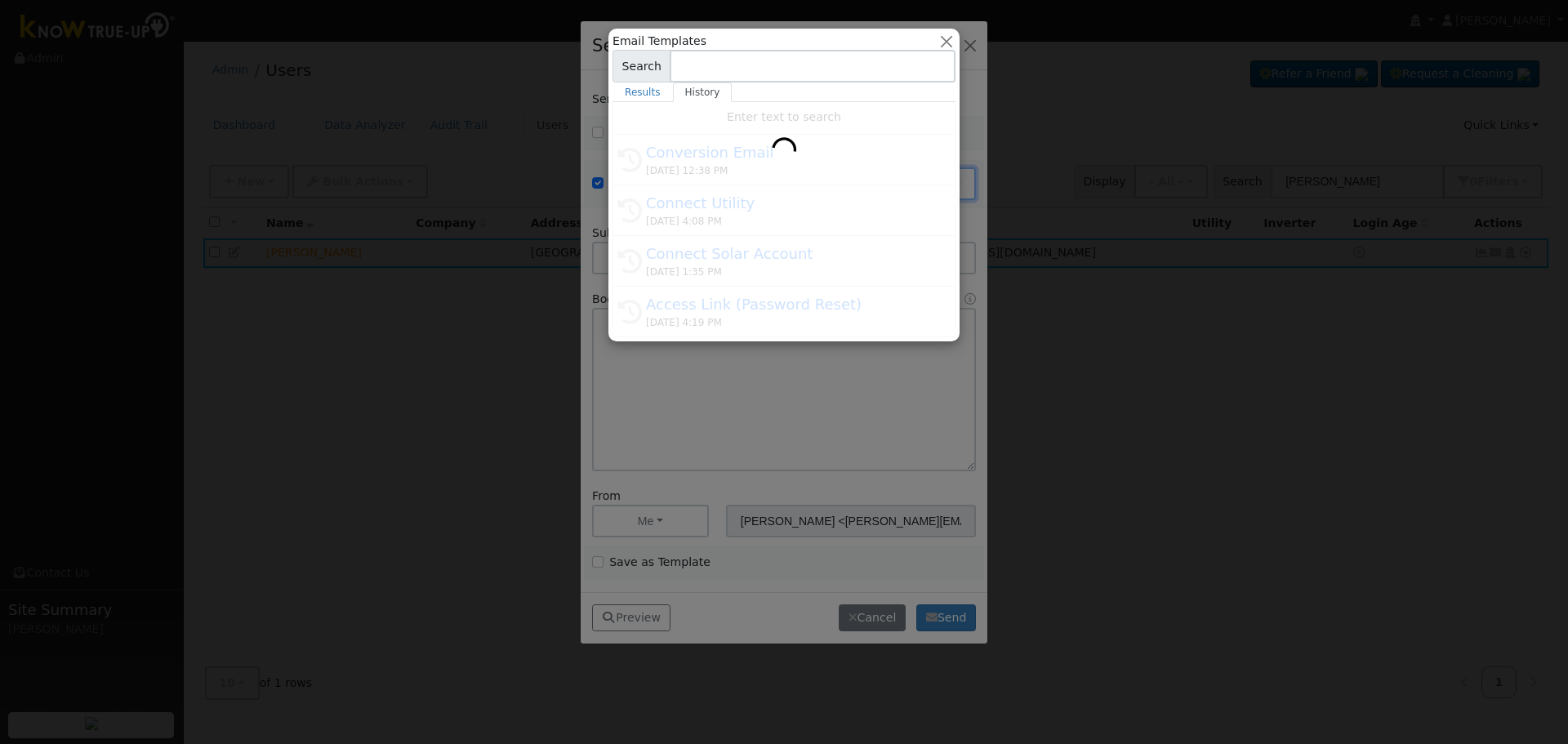
type input "Conversion Email"
type input "Connect Your Utility Account"
type textarea "Dear {user_fname}, The first step is to connect your electric utility account. …"
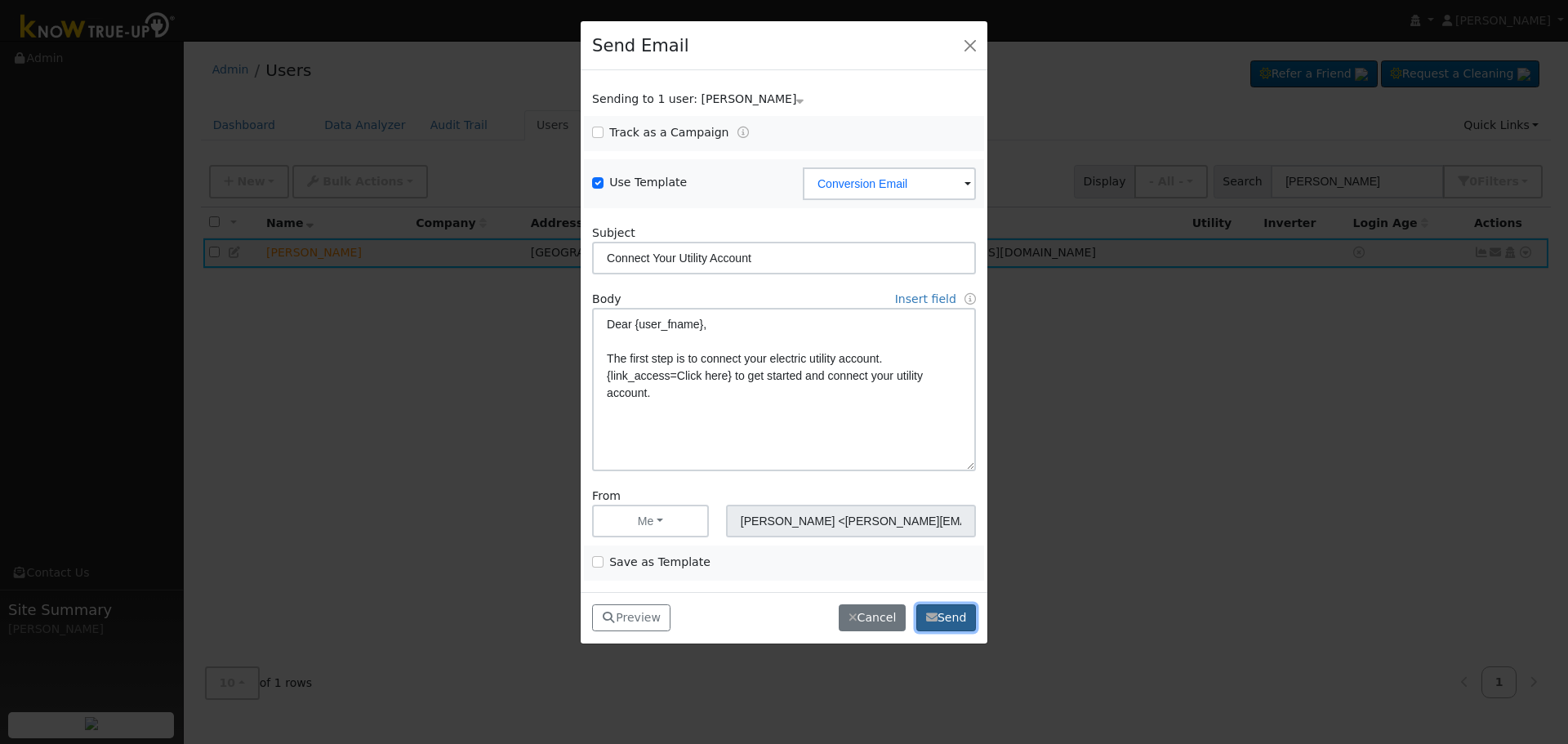
click at [951, 613] on button "Send" at bounding box center [946, 618] width 60 height 28
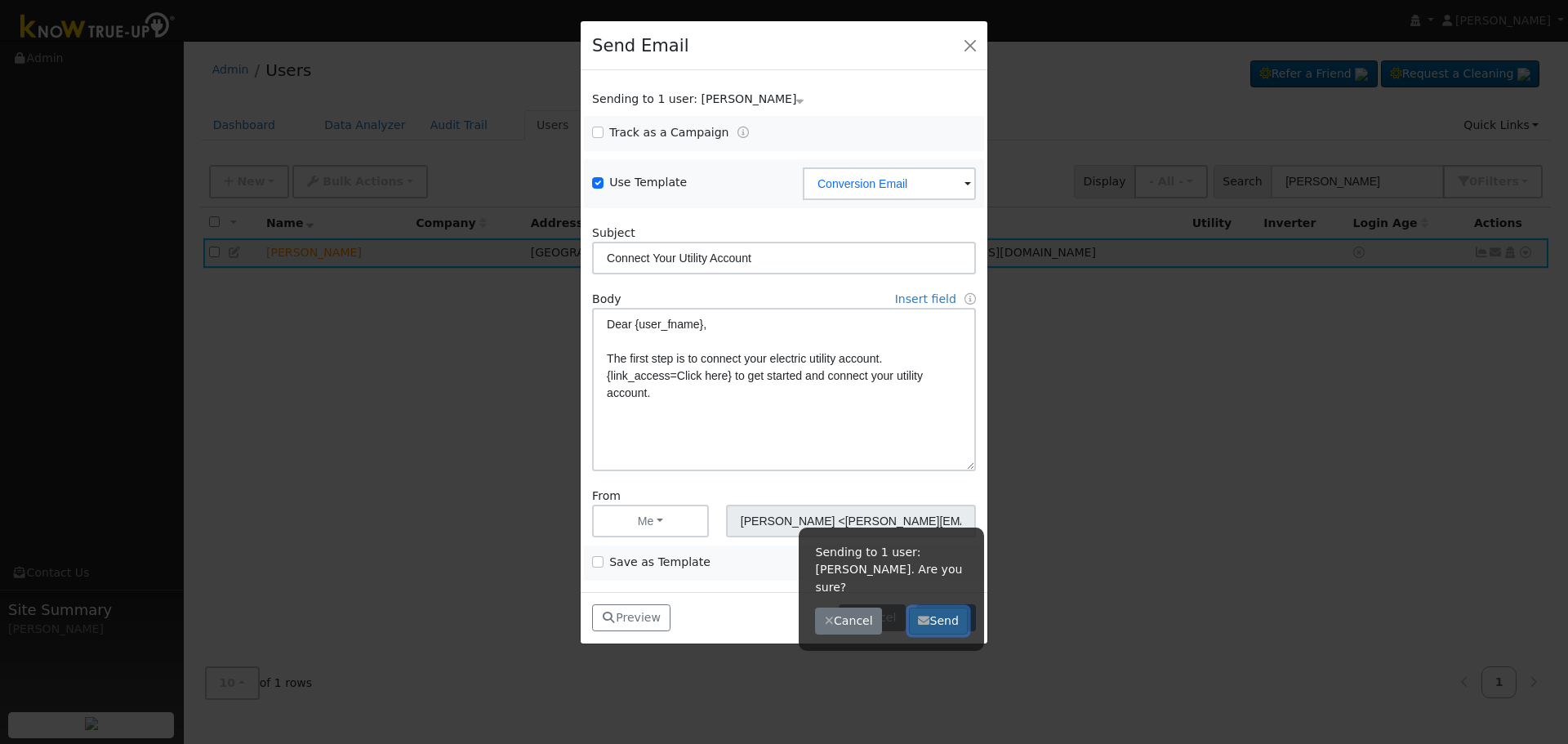
click at [939, 608] on button "Send" at bounding box center [938, 621] width 60 height 28
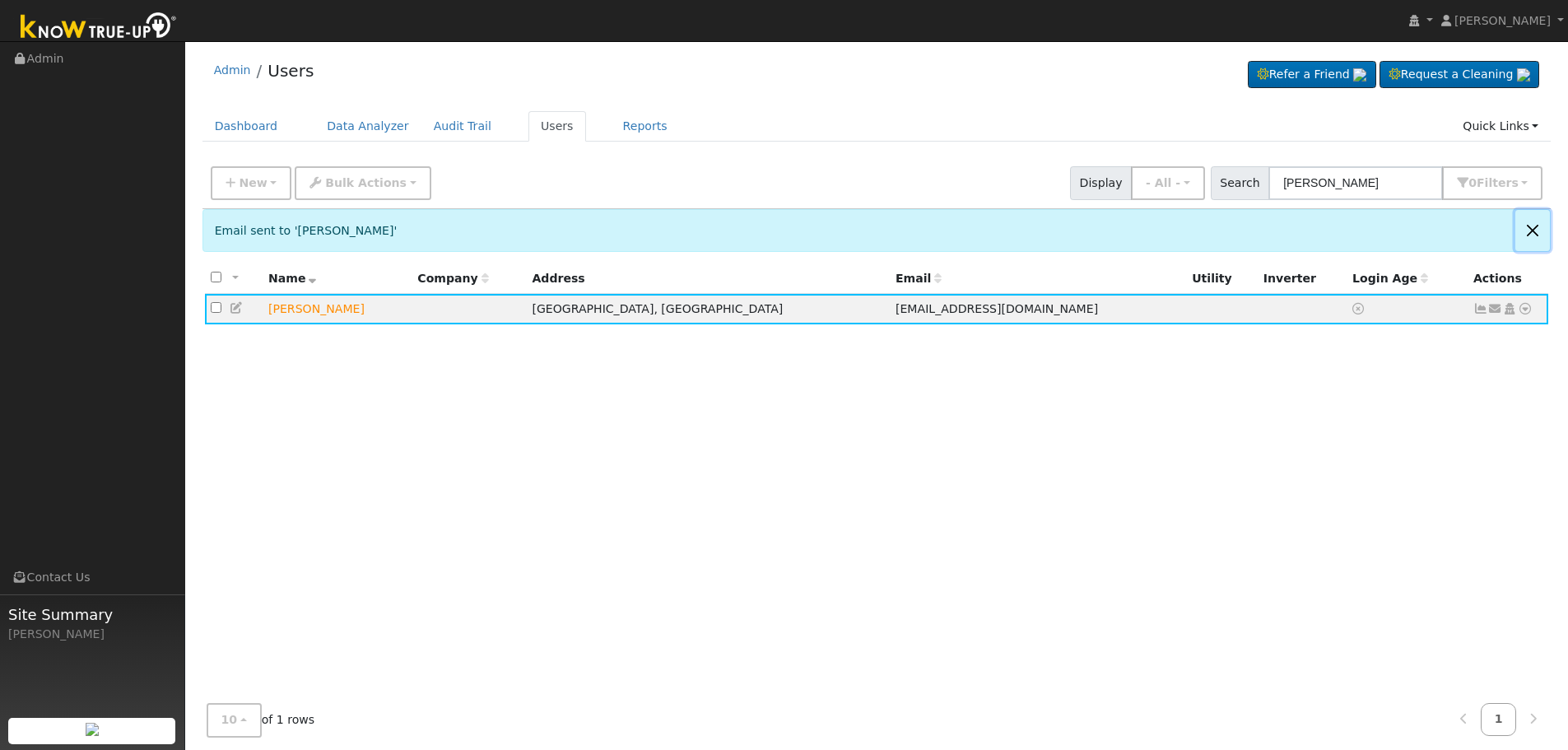
click at [1527, 229] on button "Close" at bounding box center [1532, 230] width 35 height 41
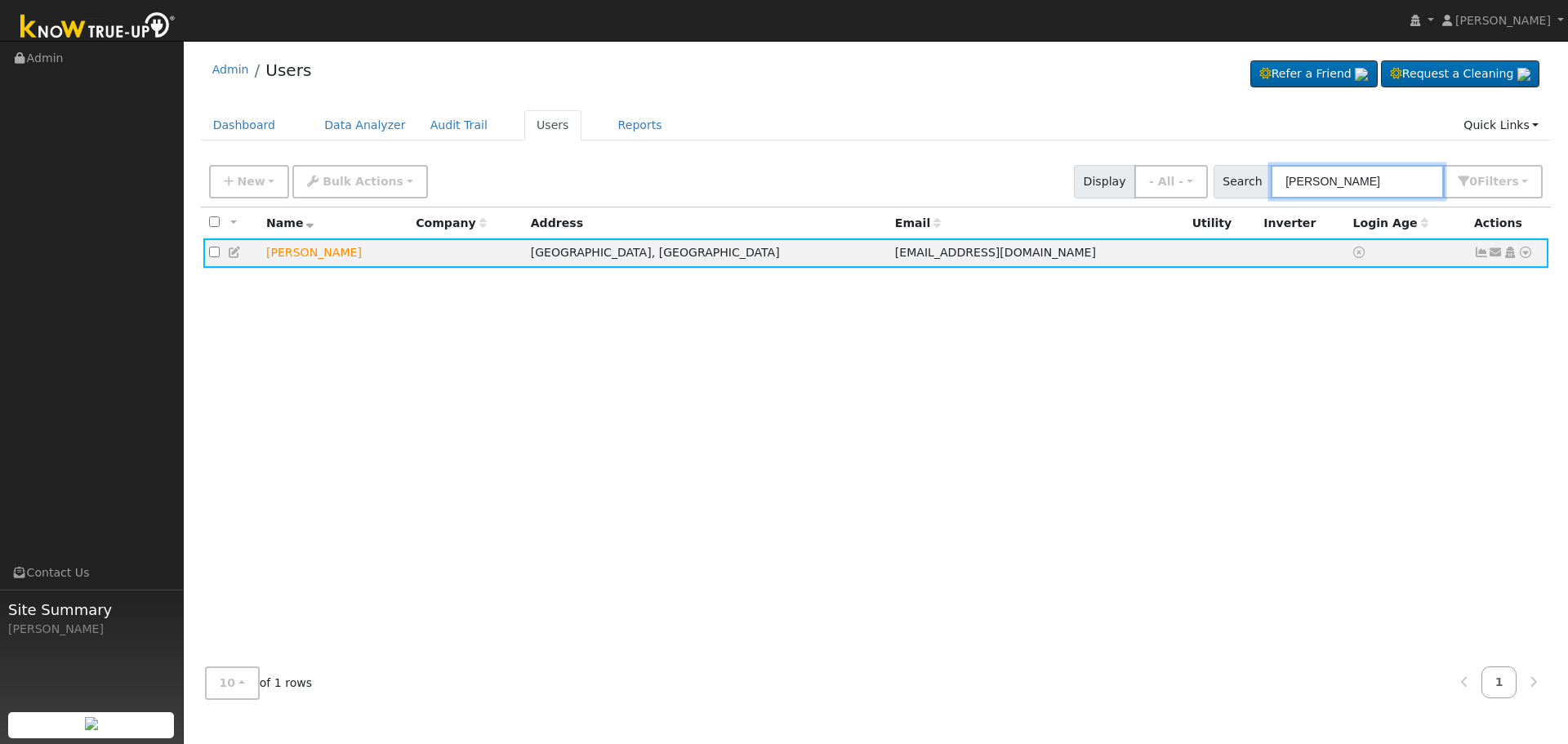
drag, startPoint x: 1167, startPoint y: 174, endPoint x: 812, endPoint y: 168, distance: 355.1
click at [890, 174] on div "New Add User Quick Add Quick Connect Quick Convert Lead Bulk Actions Send Email…" at bounding box center [875, 179] width 1340 height 40
